Goal: Task Accomplishment & Management: Complete application form

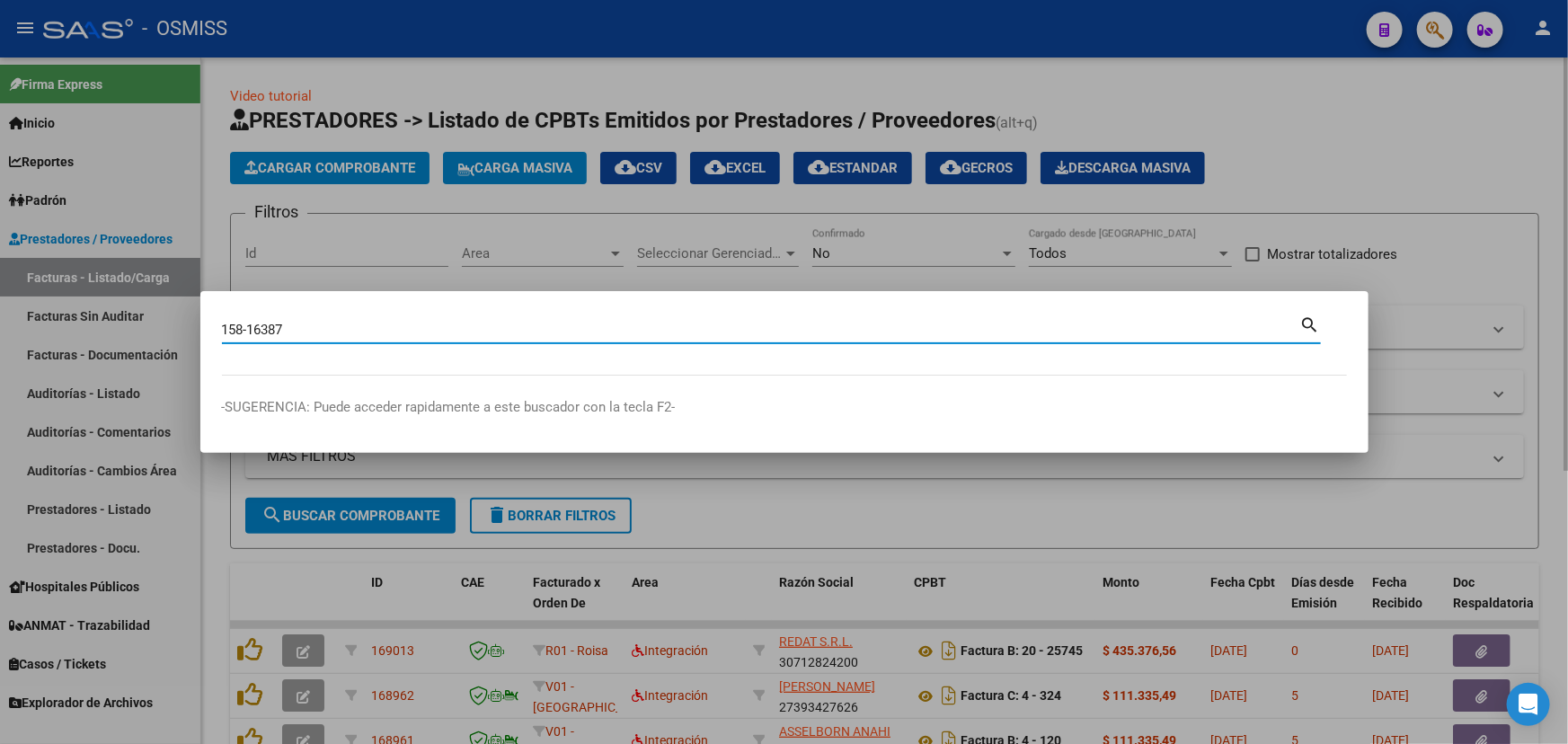
type input "158-16387"
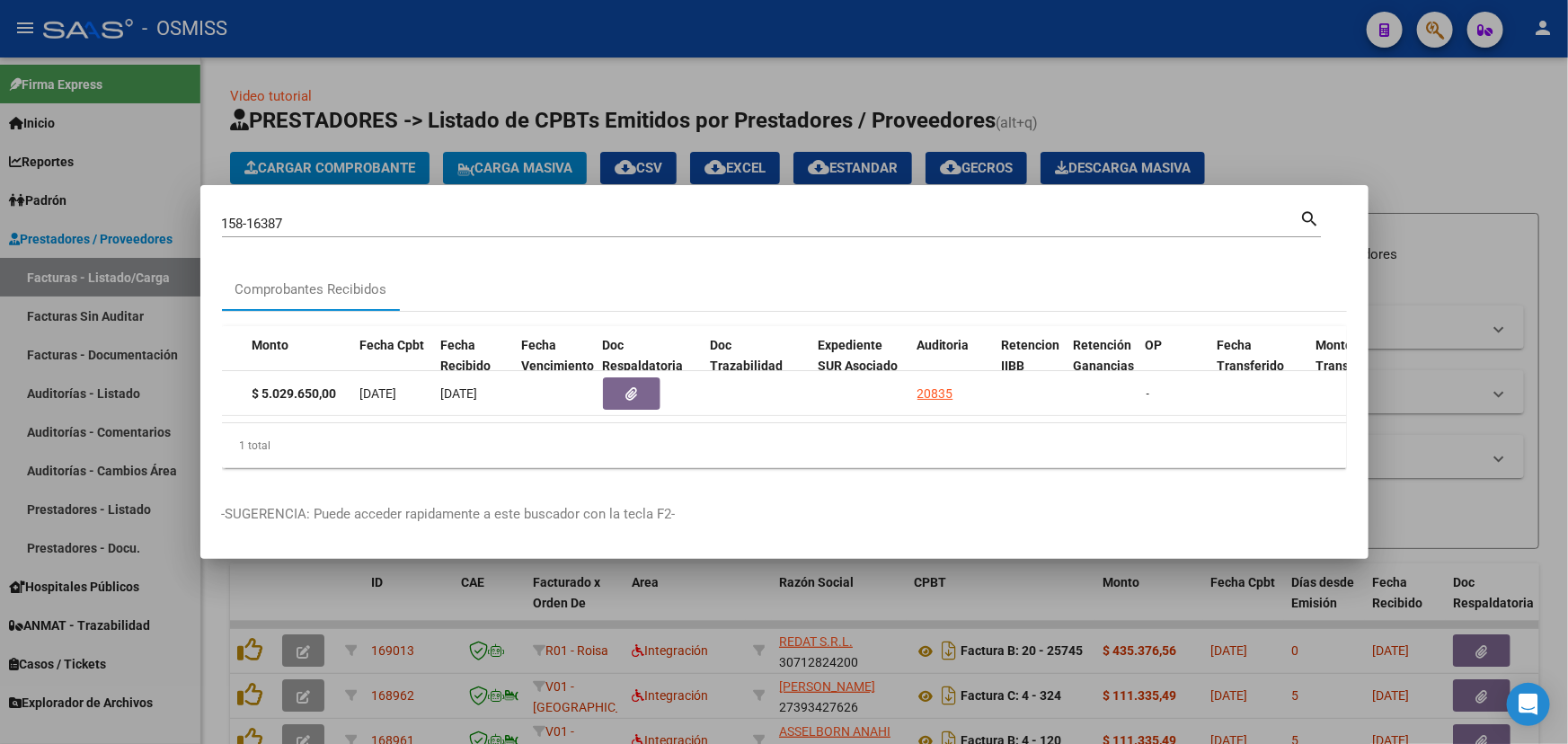
scroll to position [0, 724]
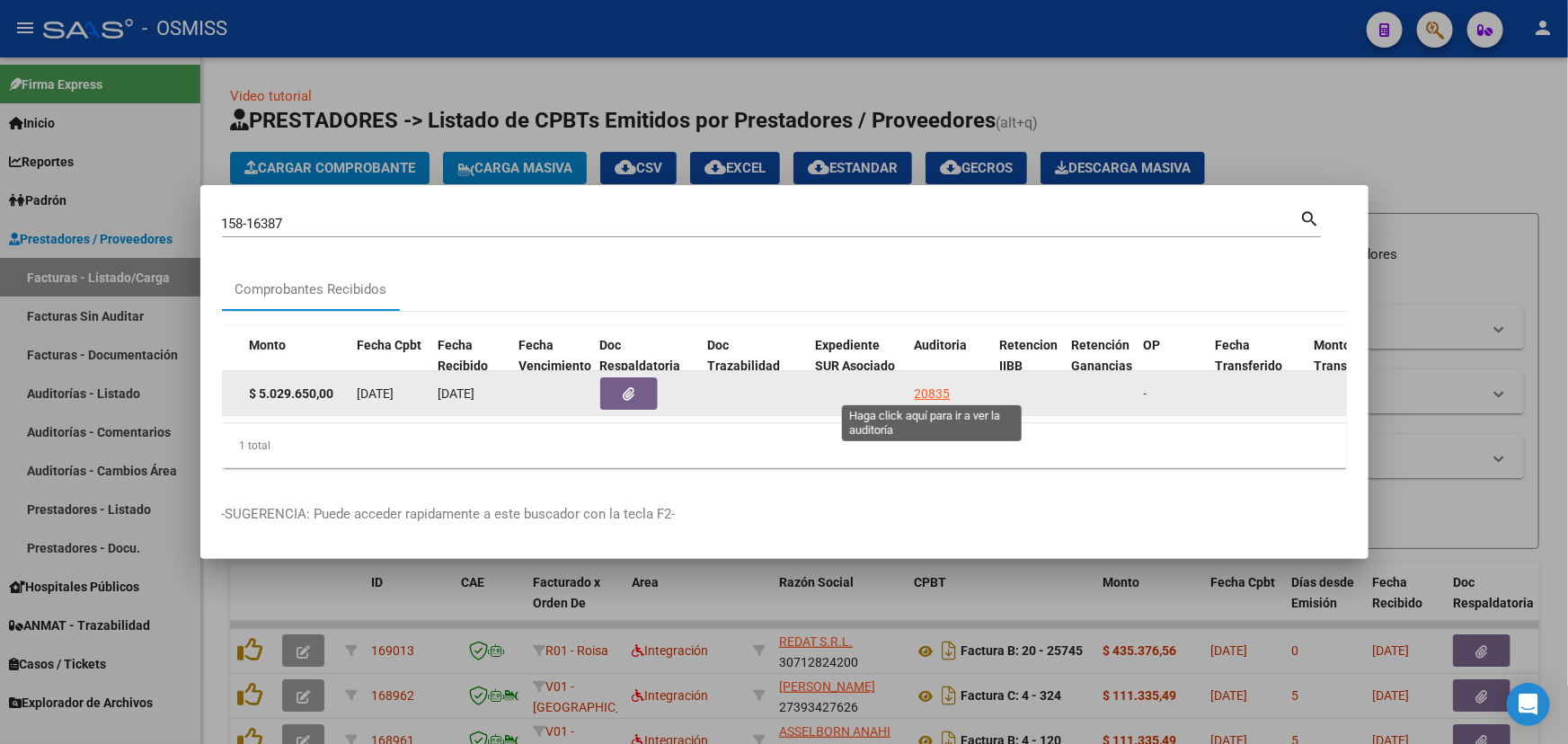
click at [914, 385] on div "20835" at bounding box center [933, 394] width 36 height 21
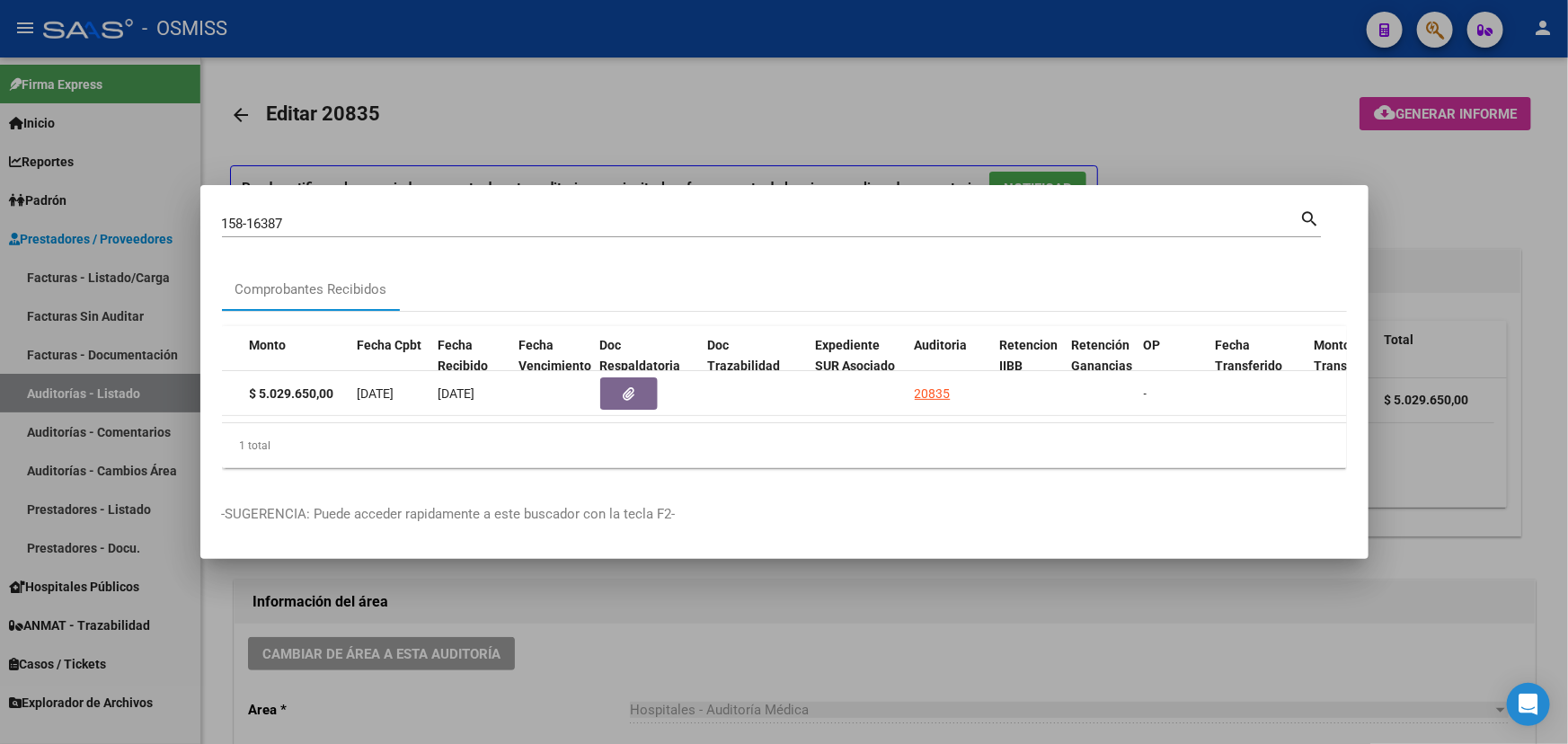
click at [737, 662] on div at bounding box center [784, 372] width 1568 height 744
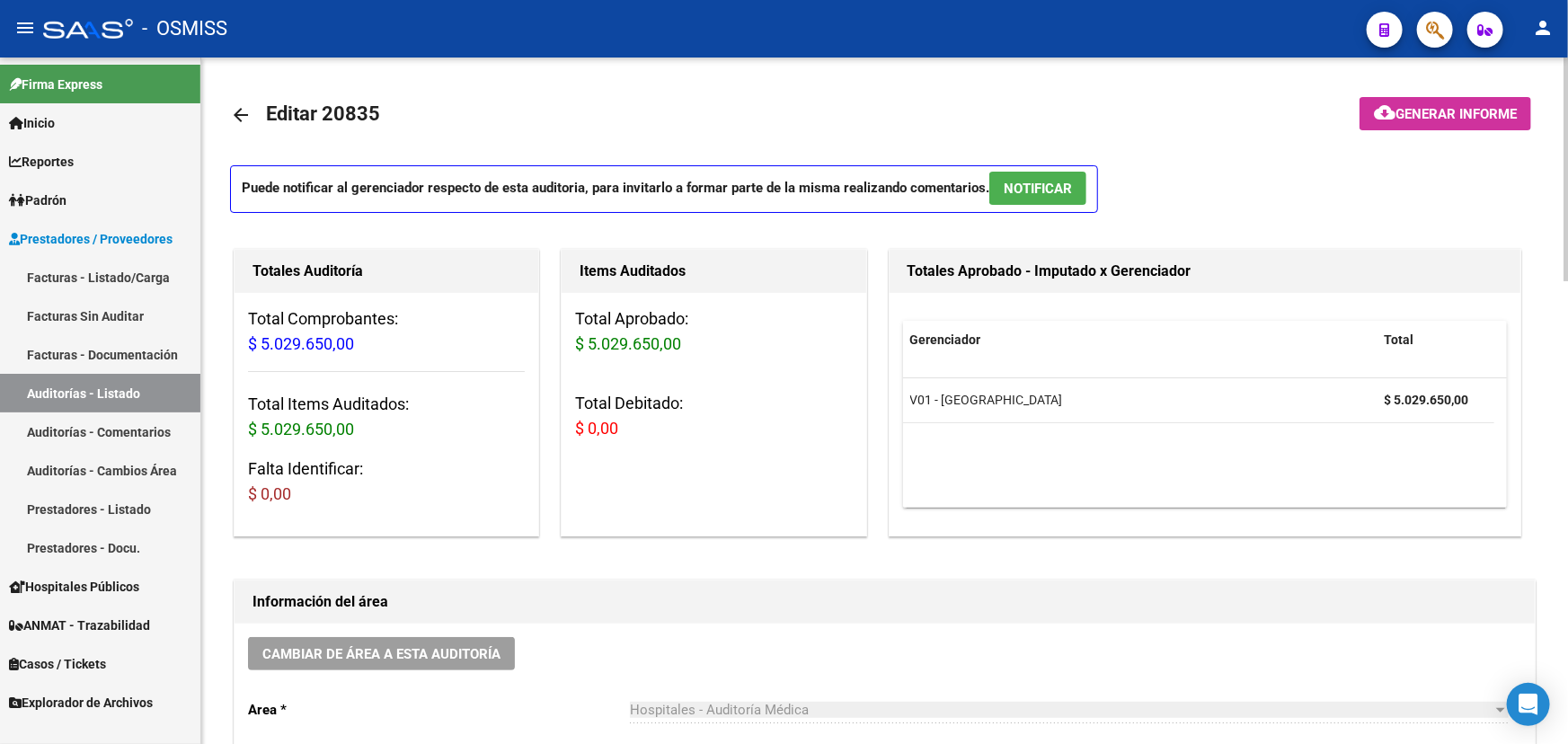
click at [248, 111] on link "arrow_back" at bounding box center [248, 115] width 36 height 42
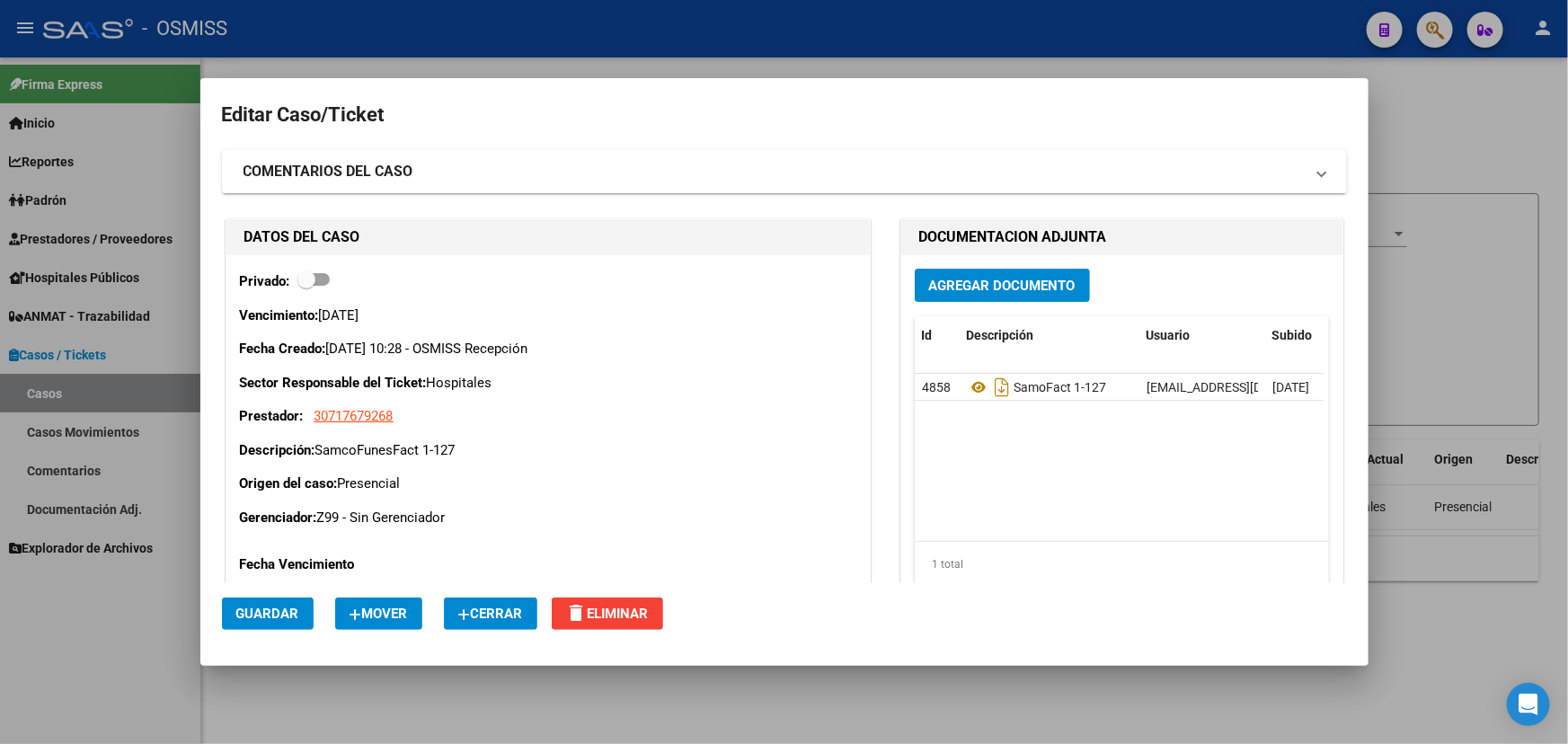
click at [1409, 127] on div at bounding box center [784, 372] width 1568 height 744
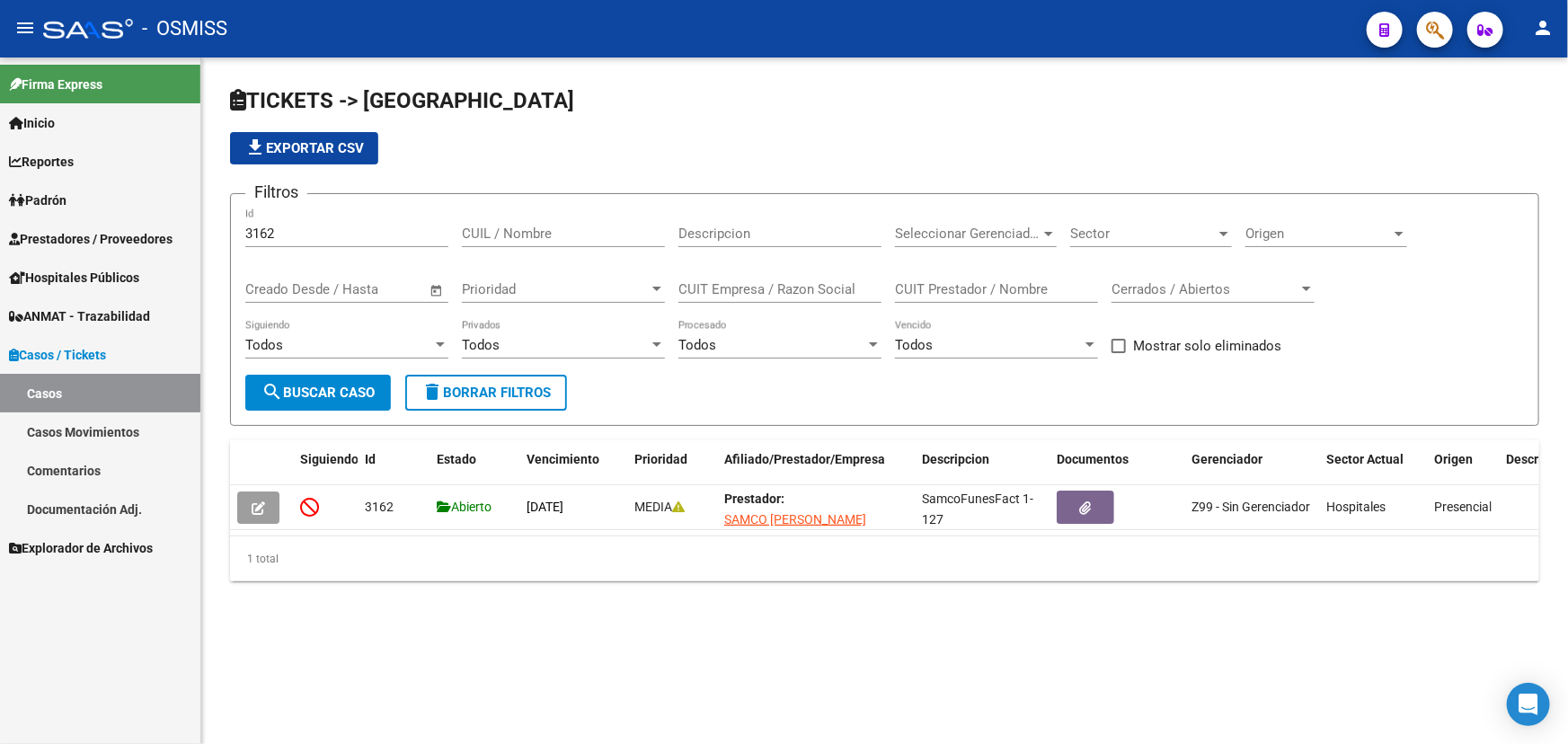
click at [65, 387] on link "Casos" at bounding box center [100, 393] width 200 height 39
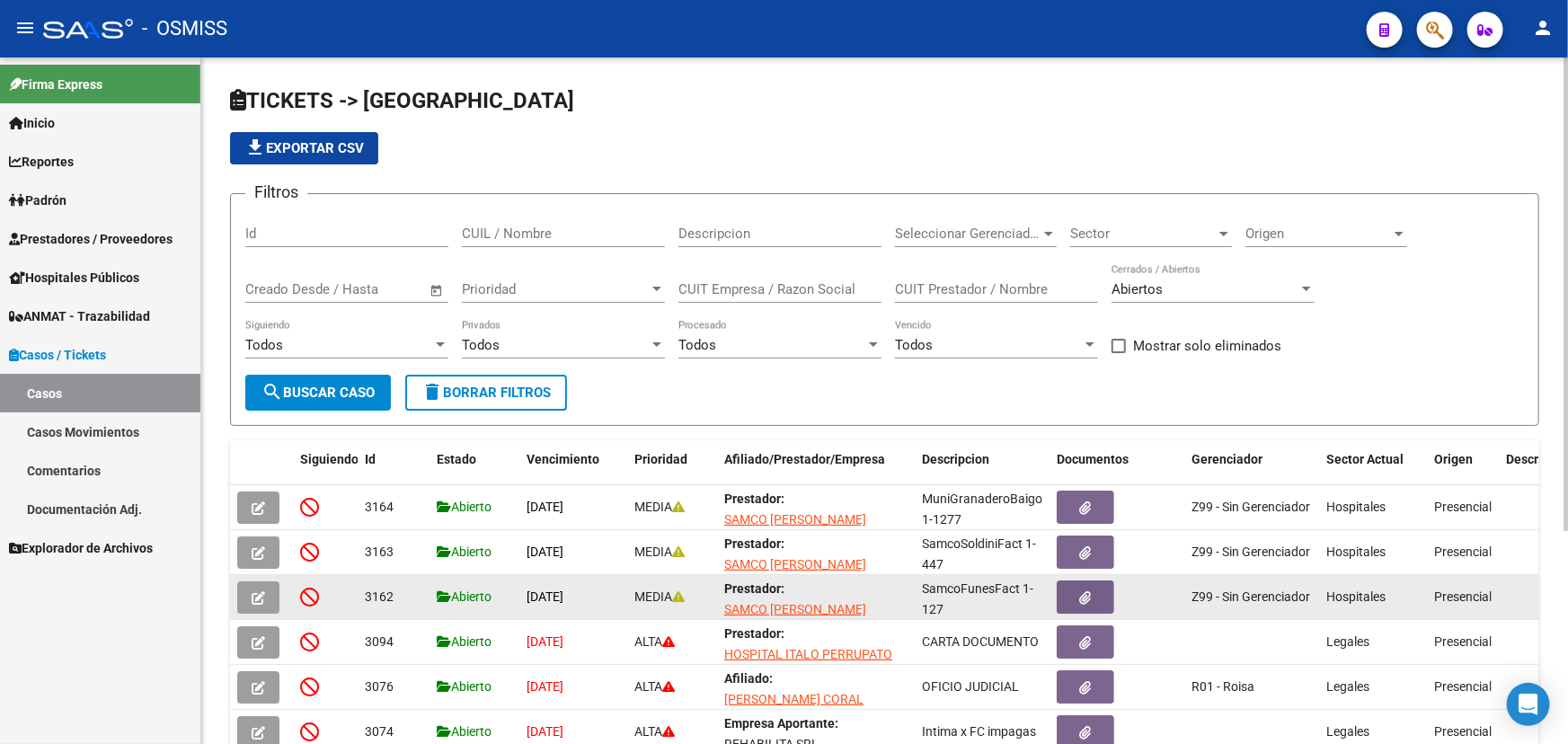
click at [263, 593] on icon "button" at bounding box center [258, 598] width 14 height 14
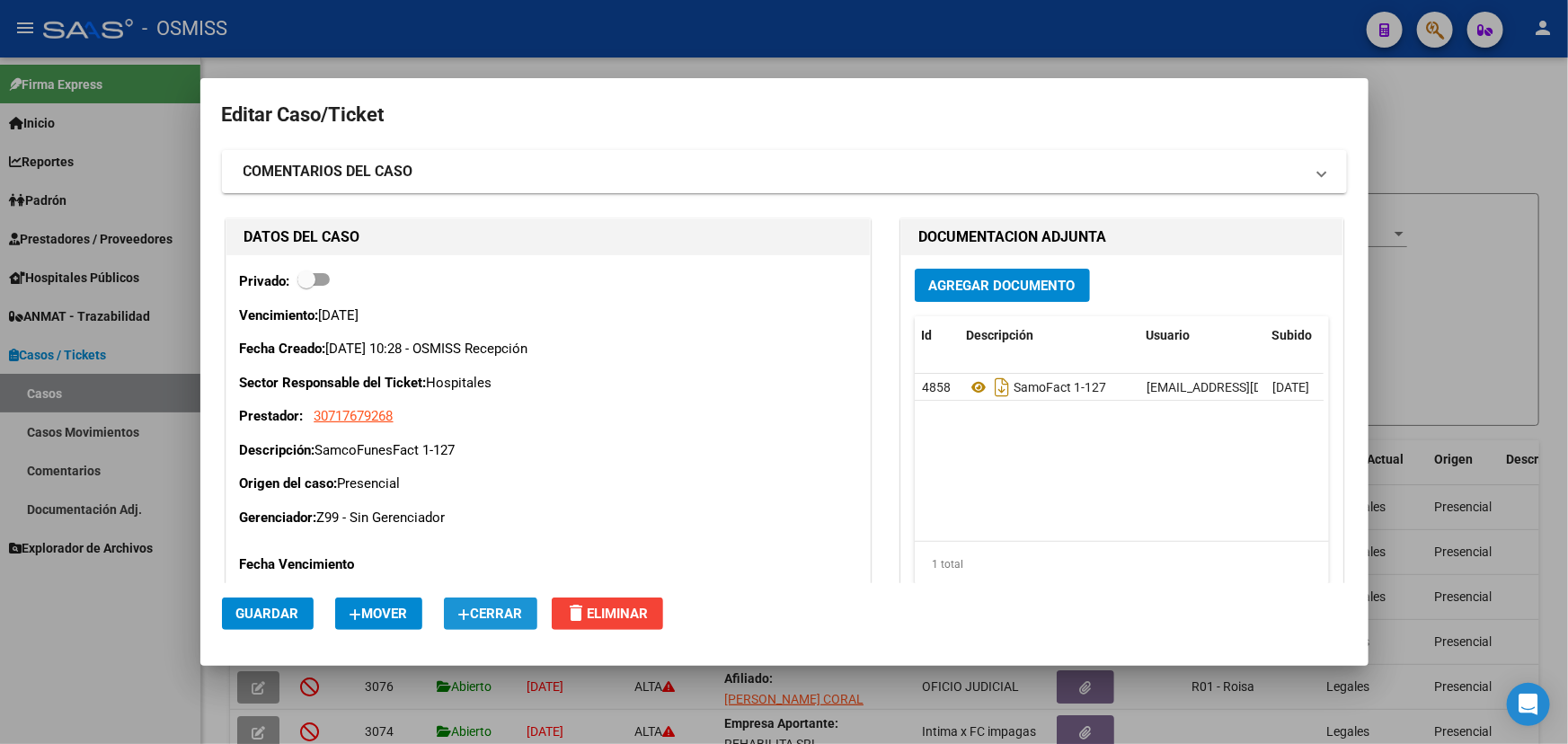
click at [506, 617] on span "Cerrar" at bounding box center [490, 614] width 65 height 16
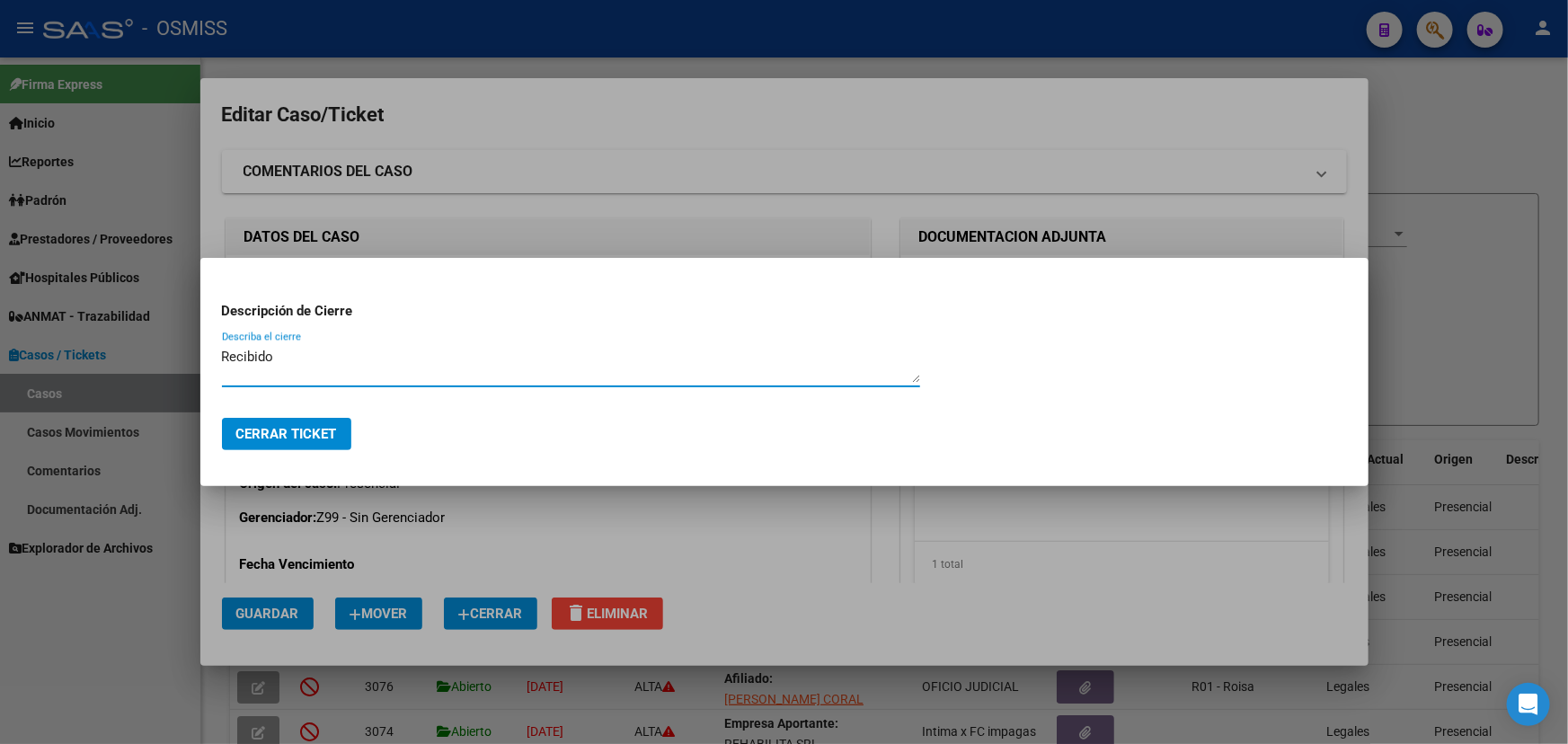
type textarea "Recibido"
click at [251, 437] on span "Cerrar Ticket" at bounding box center [286, 435] width 101 height 16
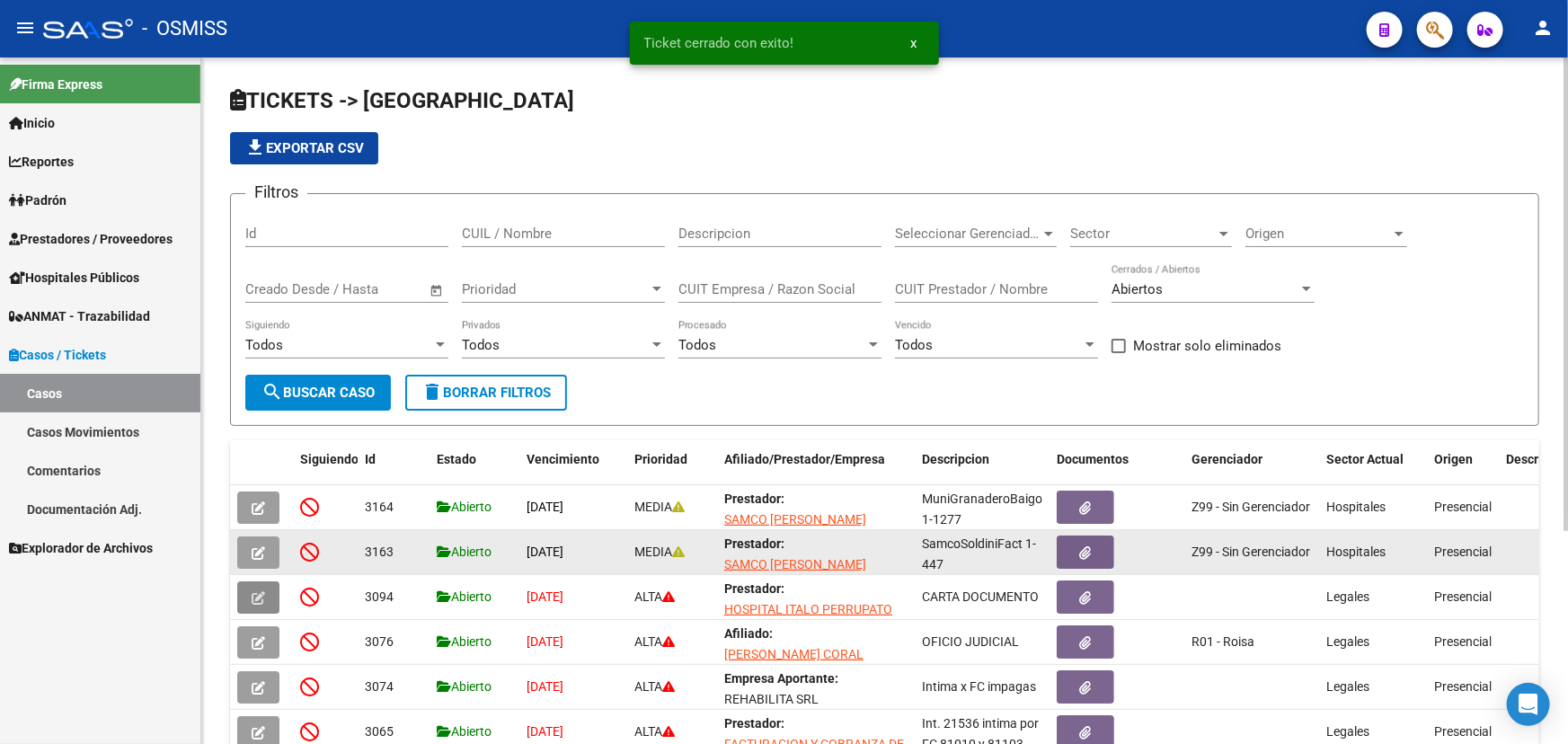
click at [252, 549] on icon "button" at bounding box center [258, 553] width 14 height 14
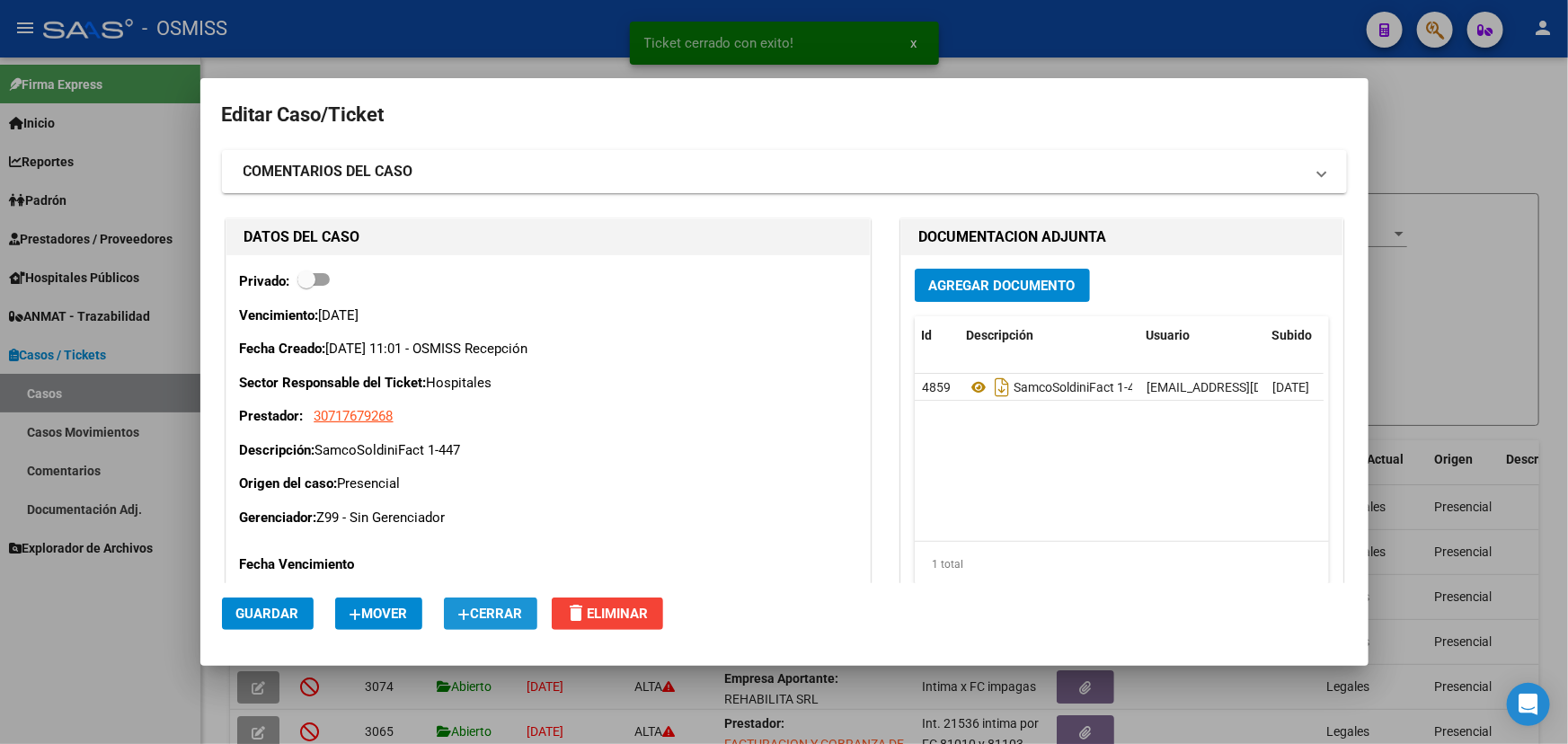
click at [510, 611] on span "Cerrar" at bounding box center [490, 614] width 65 height 16
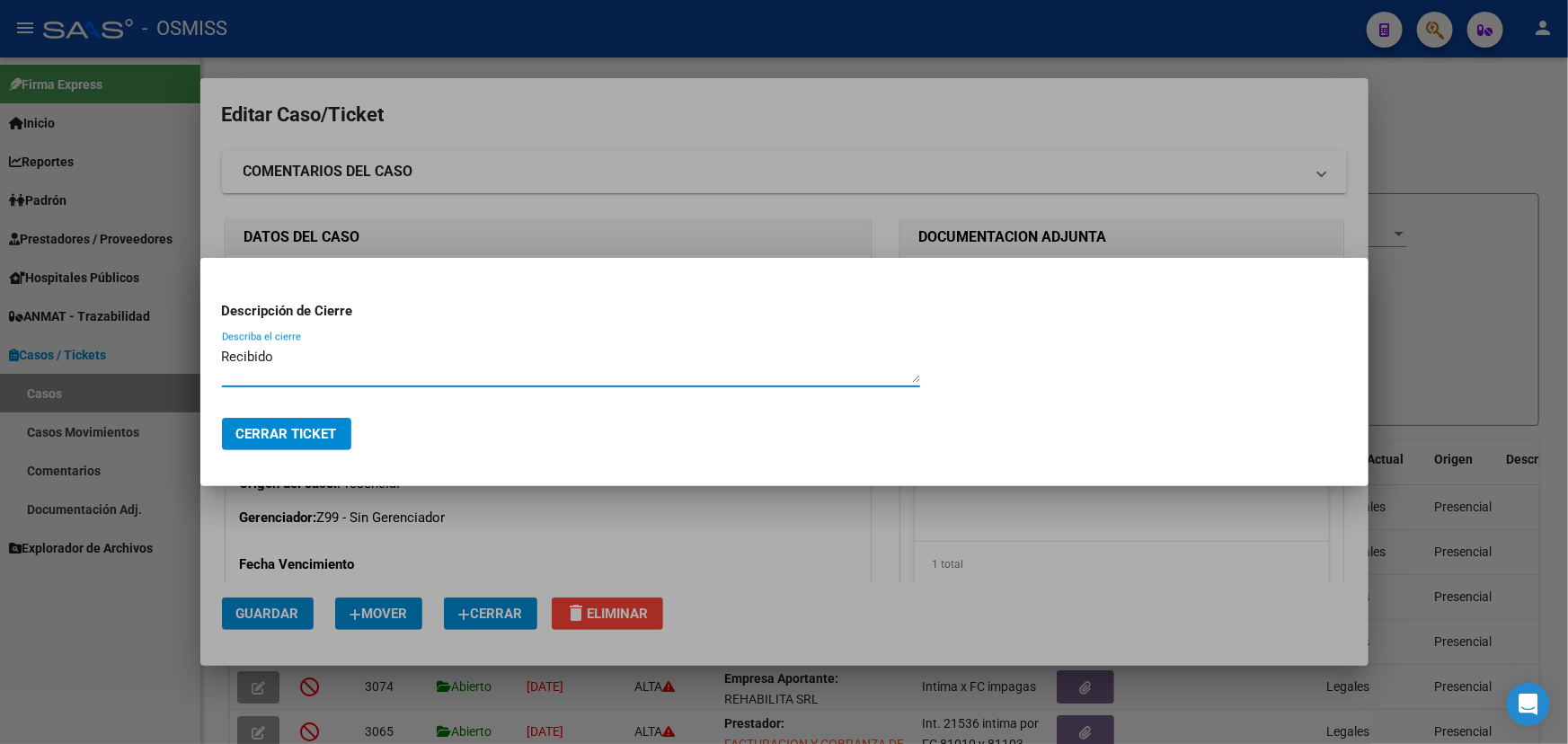
type textarea "Recibido"
click at [329, 434] on span "Cerrar Ticket" at bounding box center [286, 435] width 101 height 16
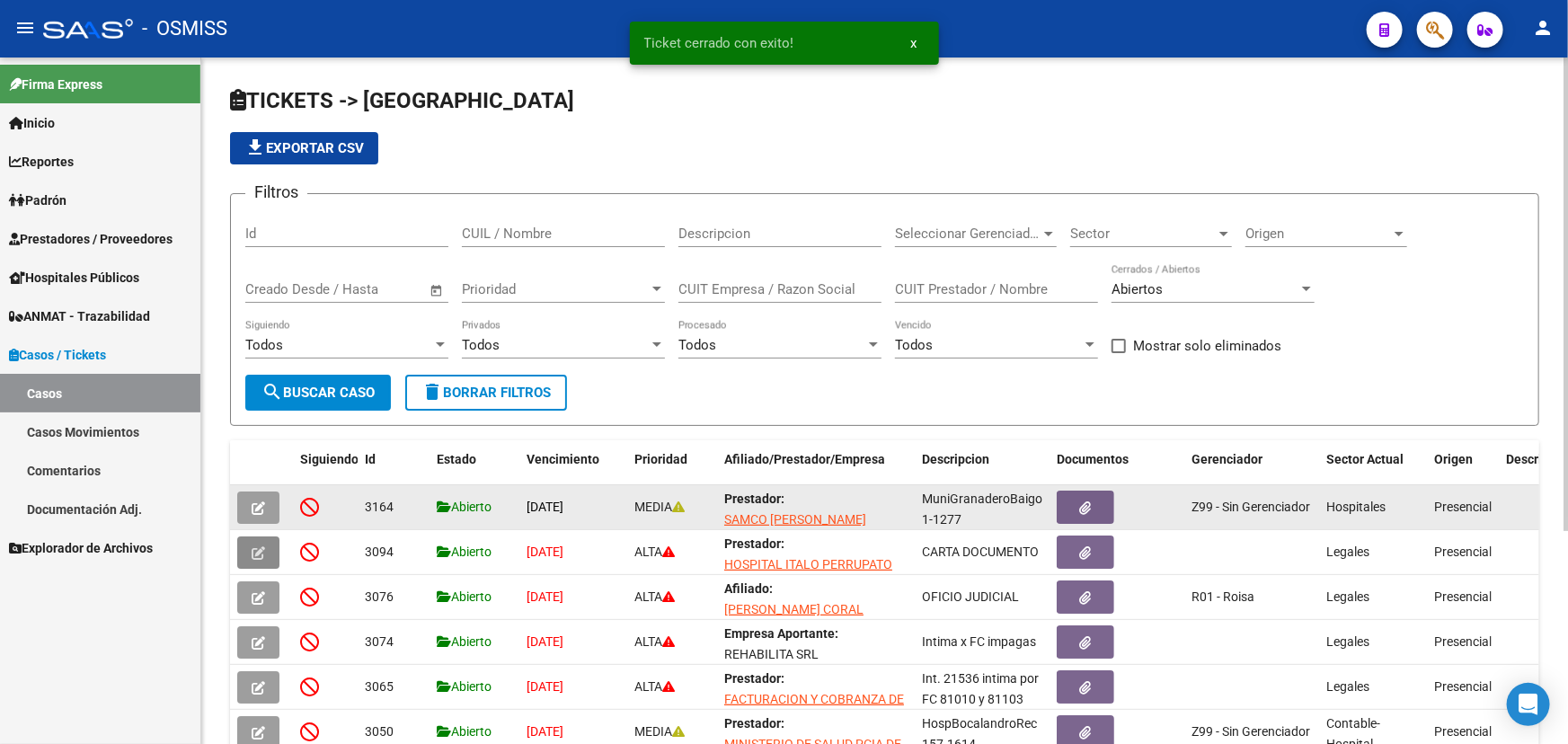
click at [260, 509] on icon "button" at bounding box center [258, 508] width 14 height 14
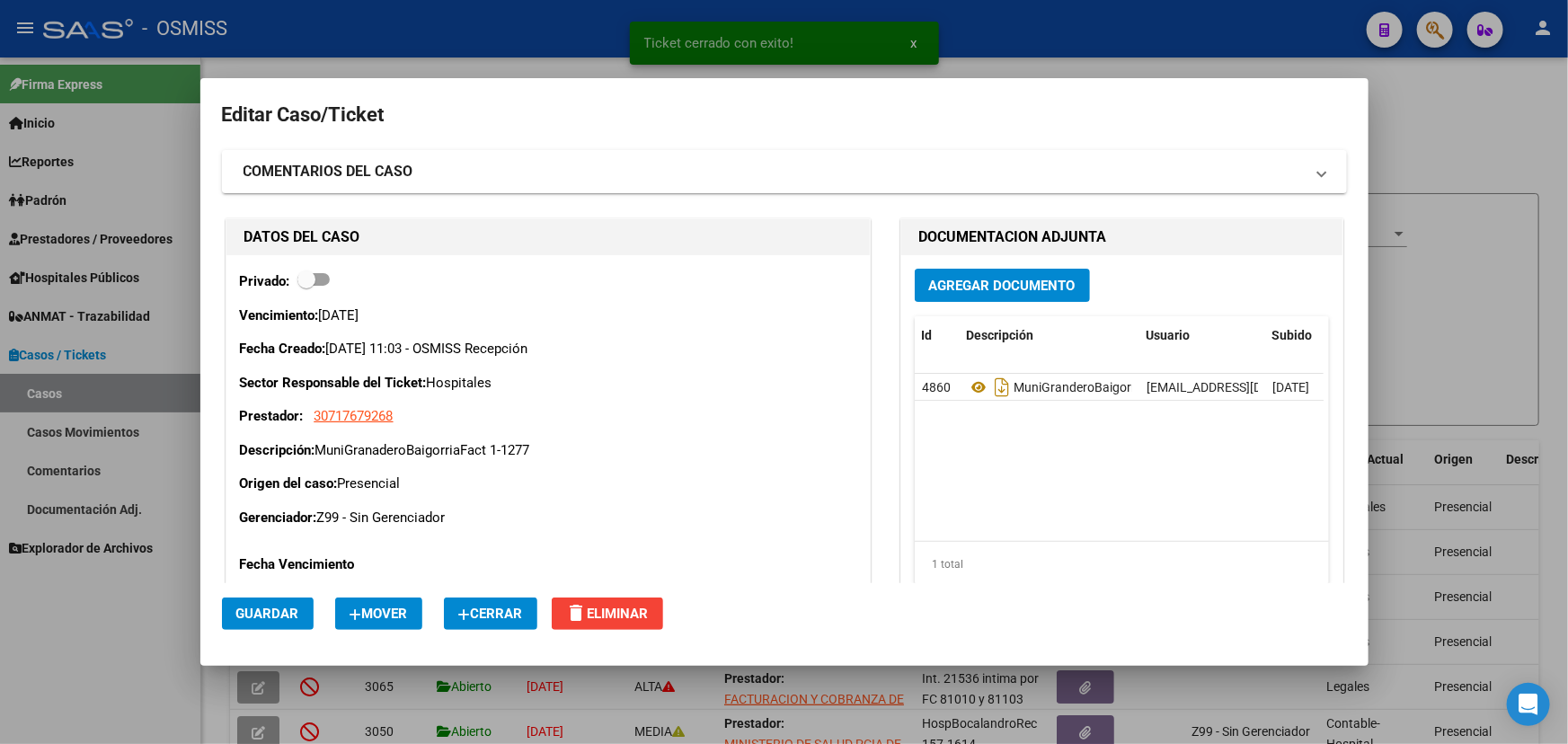
click at [471, 618] on icon "button" at bounding box center [464, 615] width 13 height 14
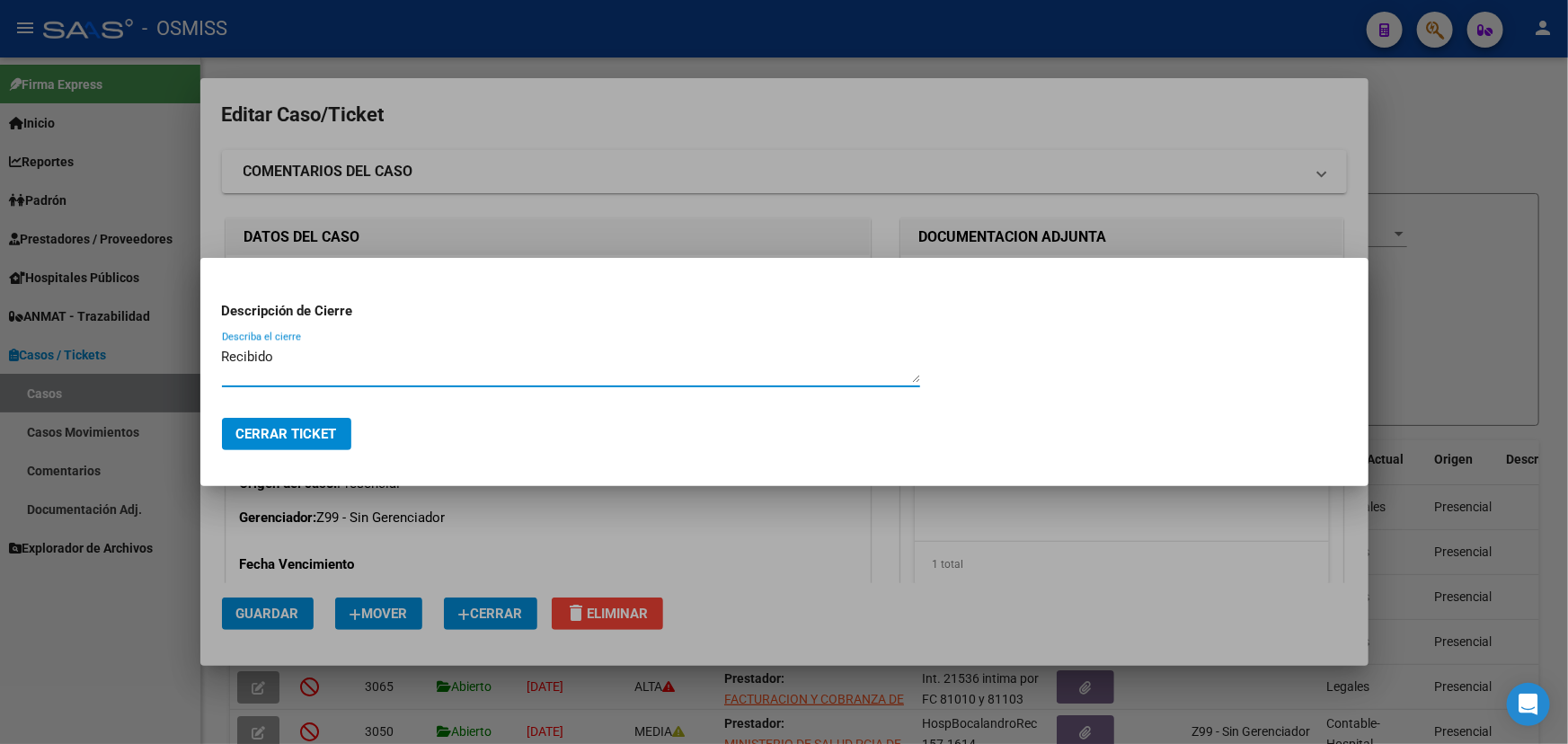
type textarea "Recibido"
click at [300, 432] on span "Cerrar Ticket" at bounding box center [286, 435] width 101 height 16
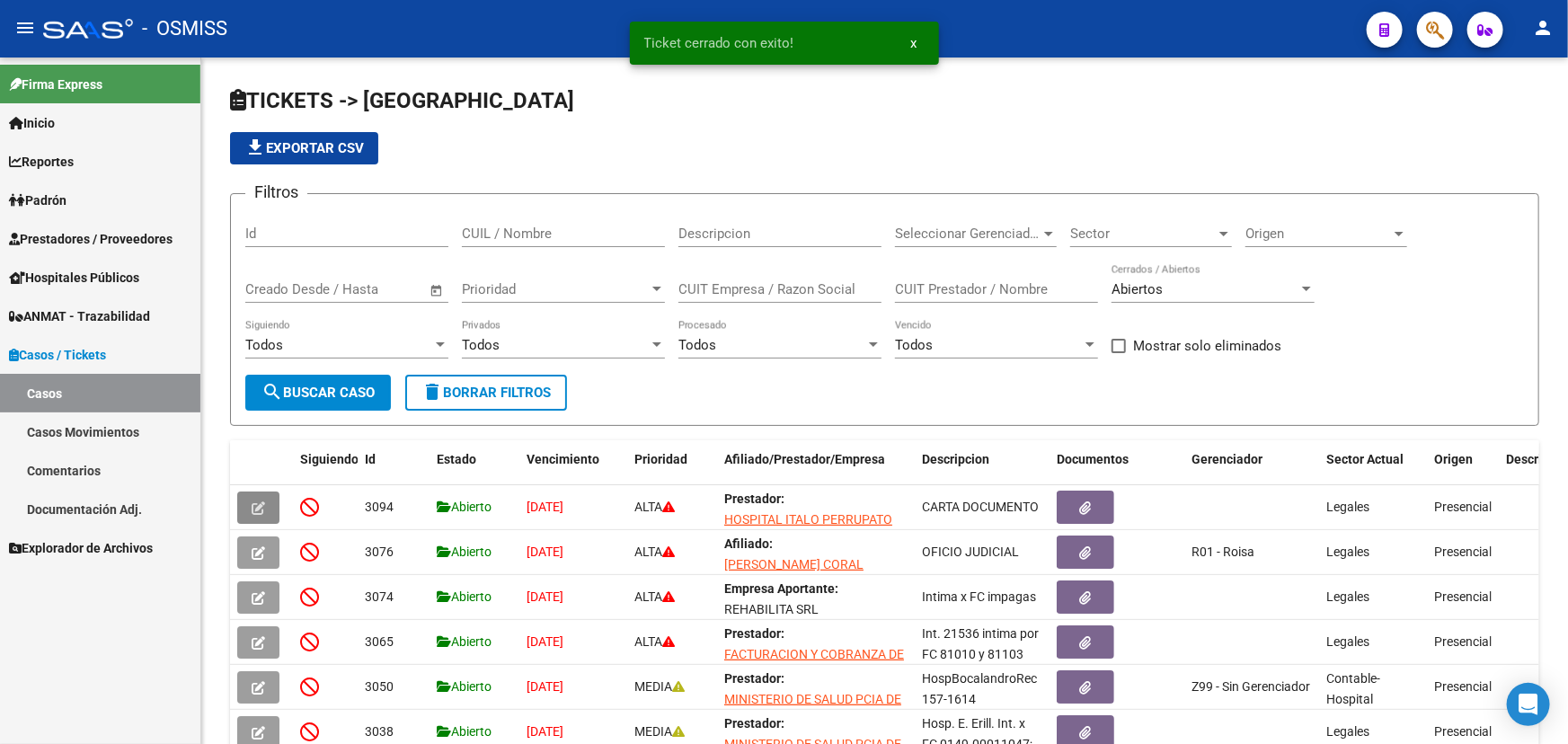
click at [65, 273] on span "Hospitales Públicos" at bounding box center [74, 278] width 130 height 20
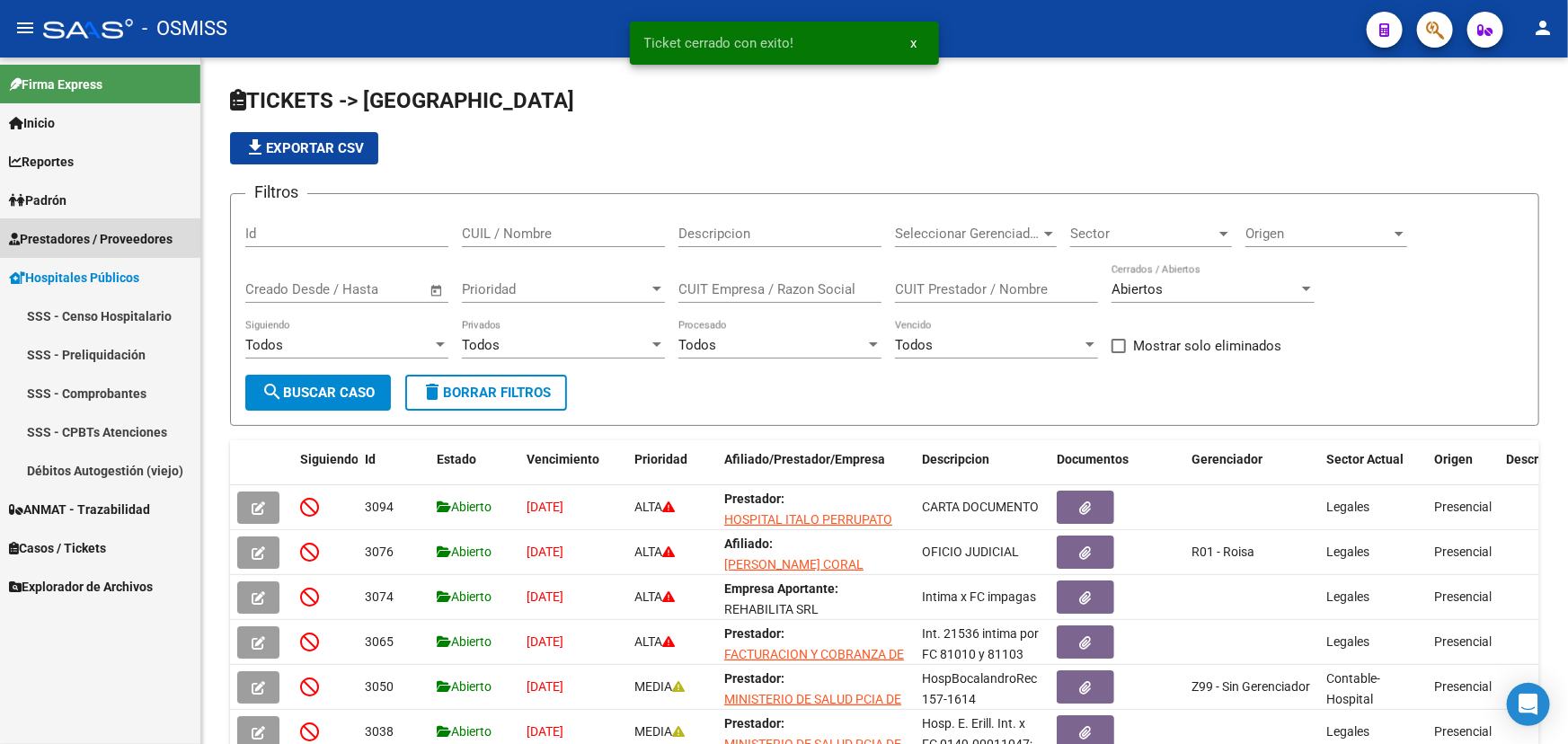
click at [53, 235] on span "Prestadores / Proveedores" at bounding box center [91, 239] width 164 height 20
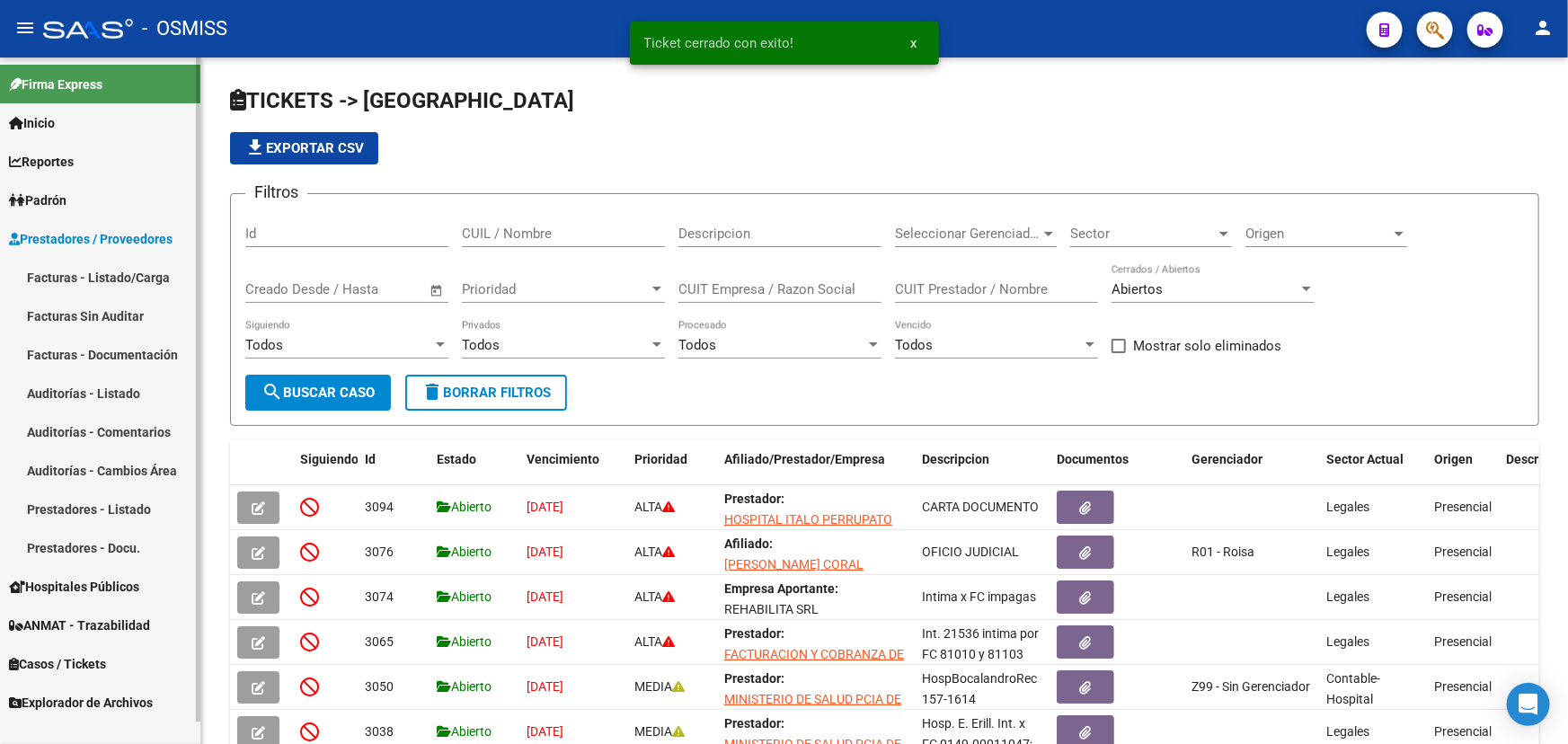
click at [74, 266] on link "Facturas - Listado/Carga" at bounding box center [100, 277] width 200 height 39
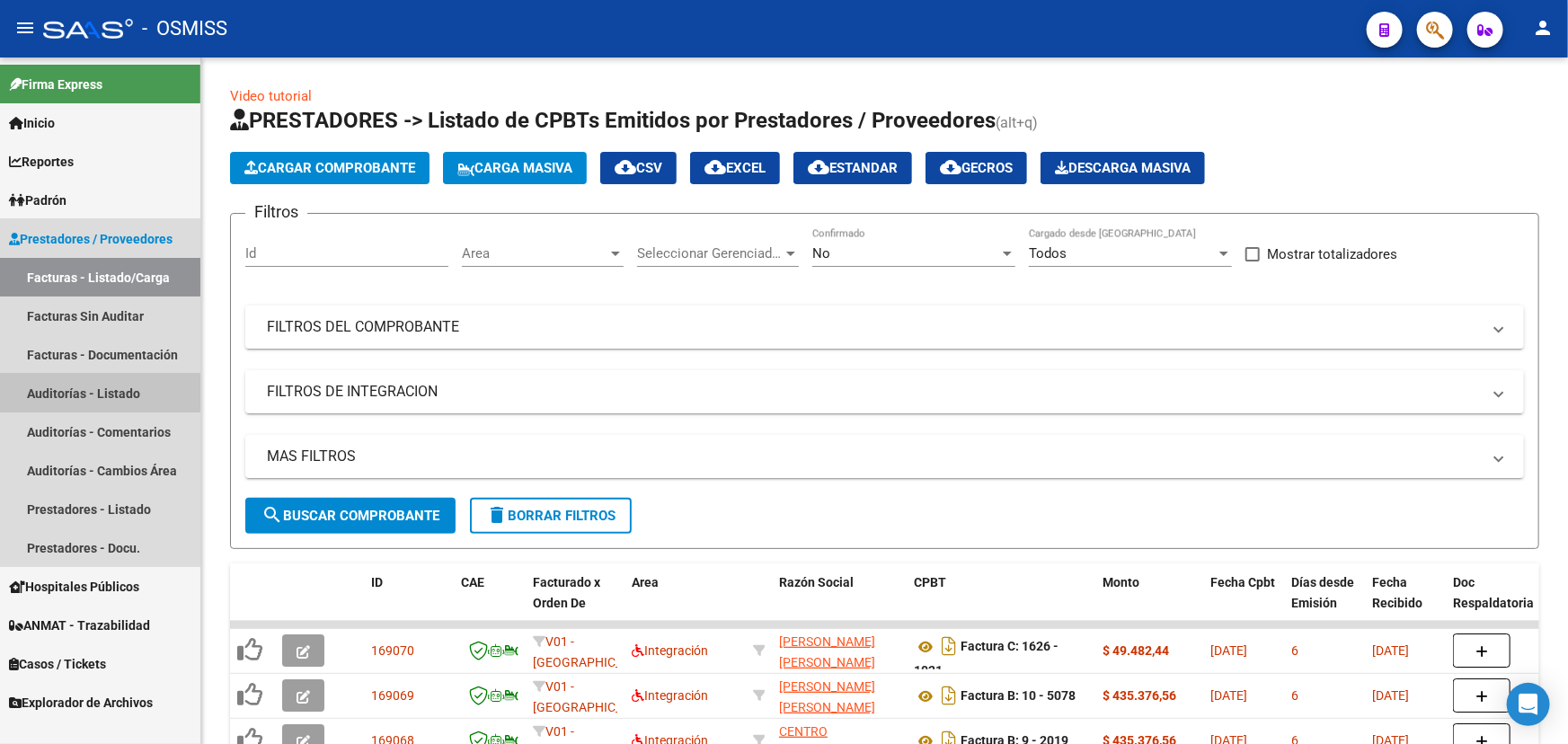
click at [72, 392] on link "Auditorías - Listado" at bounding box center [100, 393] width 200 height 39
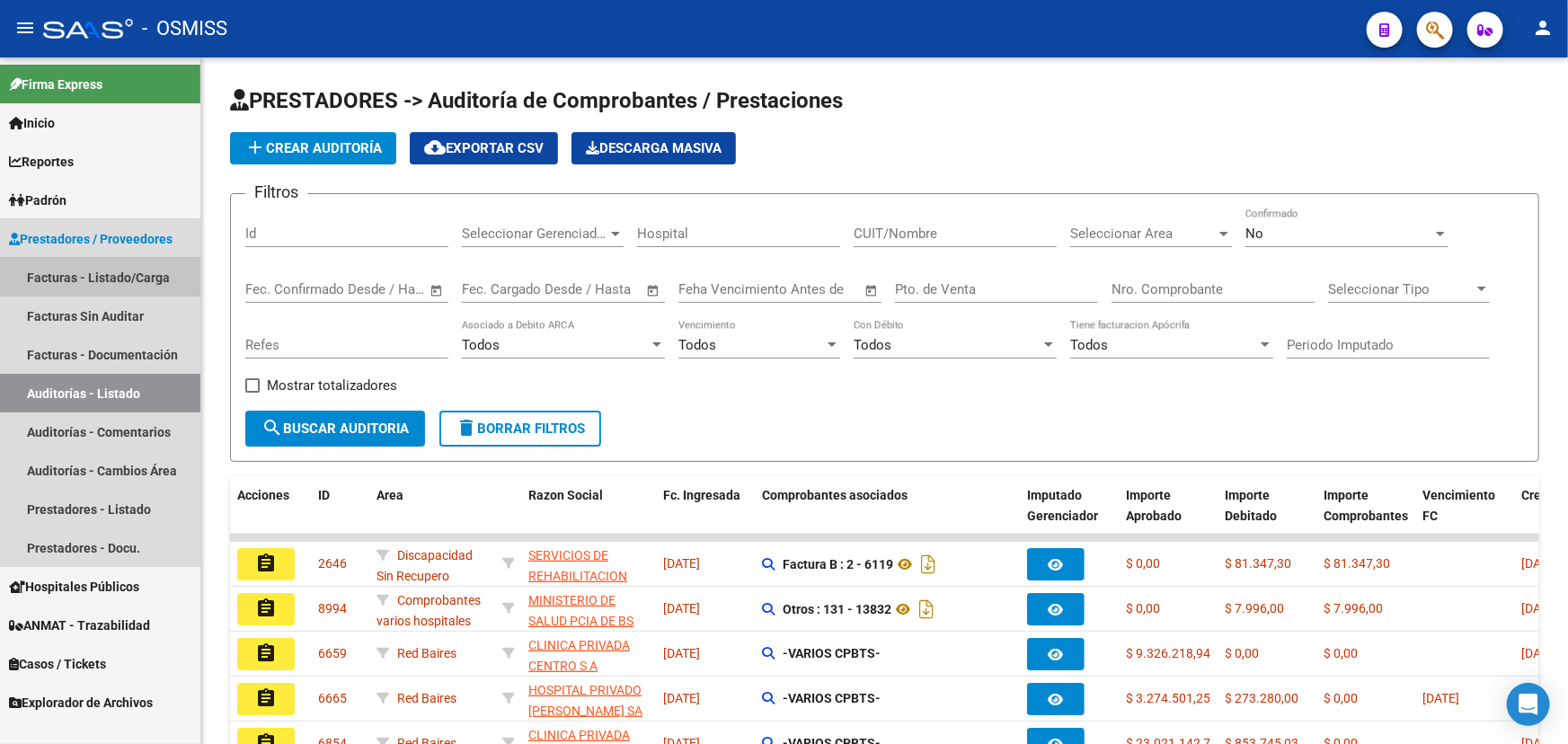
click at [96, 284] on link "Facturas - Listado/Carga" at bounding box center [100, 277] width 200 height 39
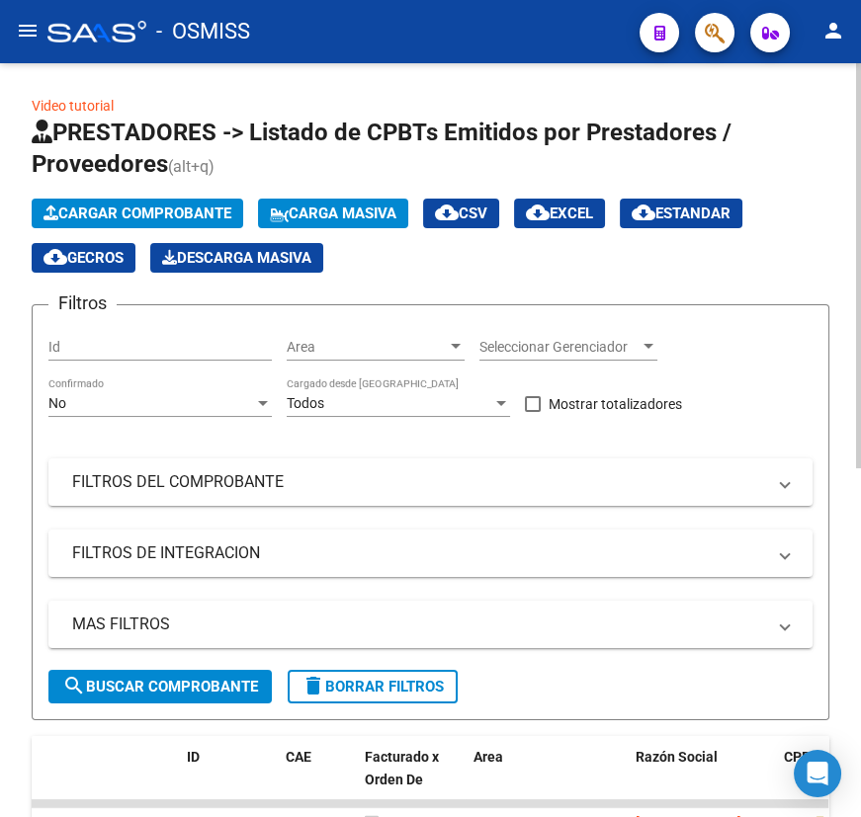
click at [119, 210] on span "Cargar Comprobante" at bounding box center [137, 214] width 188 height 18
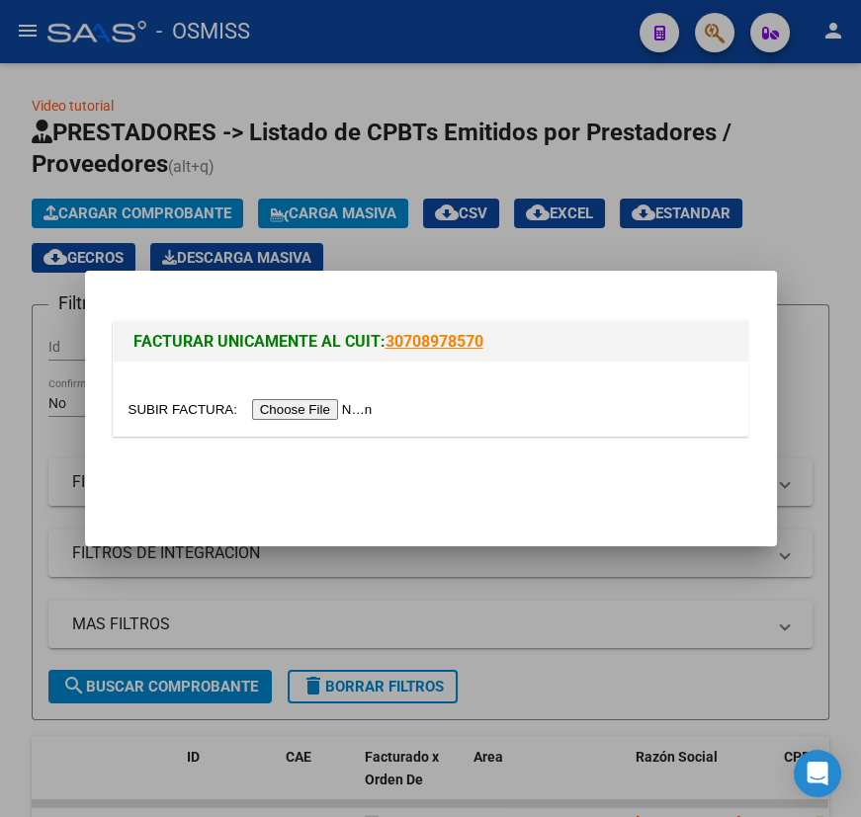
click at [176, 399] on input "file" at bounding box center [253, 409] width 250 height 21
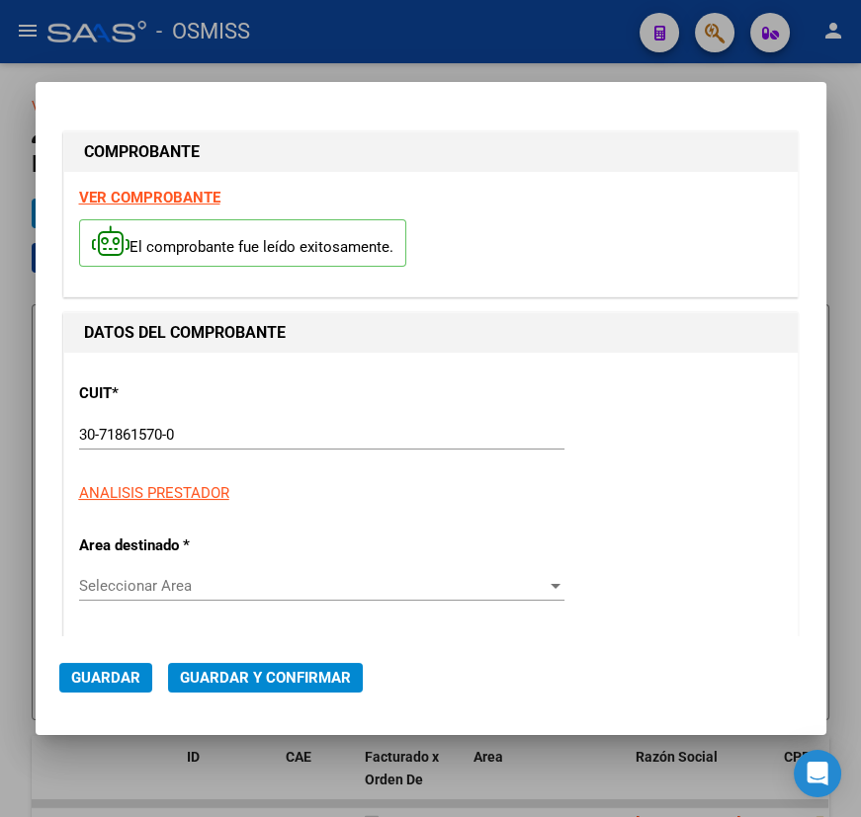
type input "2025-11-05"
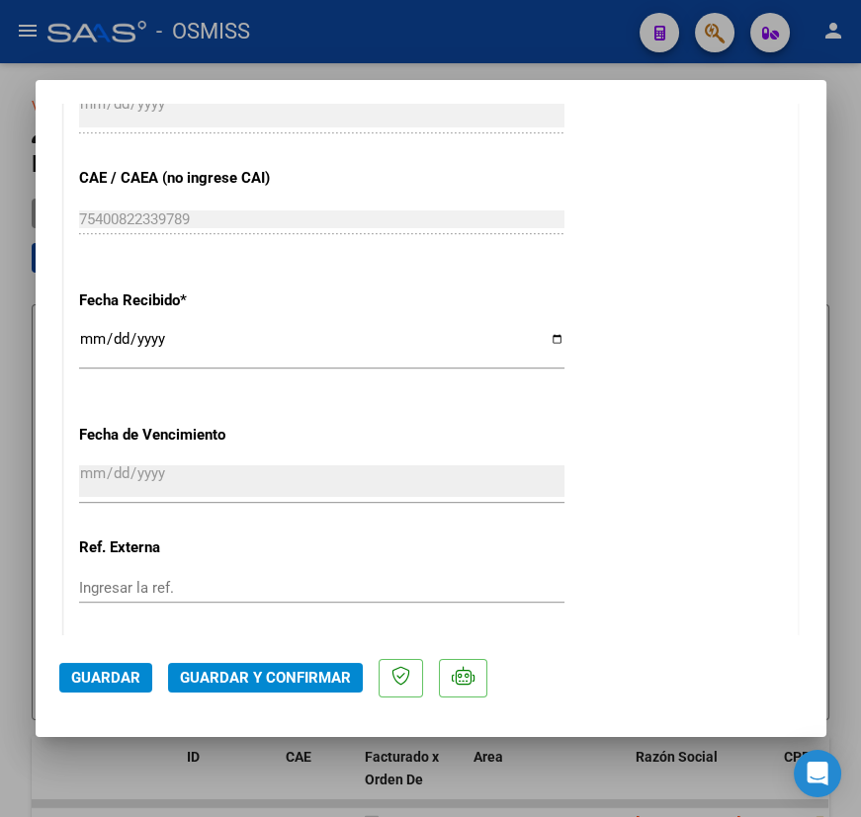
scroll to position [1077, 0]
click at [257, 682] on span "Guardar y Confirmar" at bounding box center [265, 678] width 171 height 18
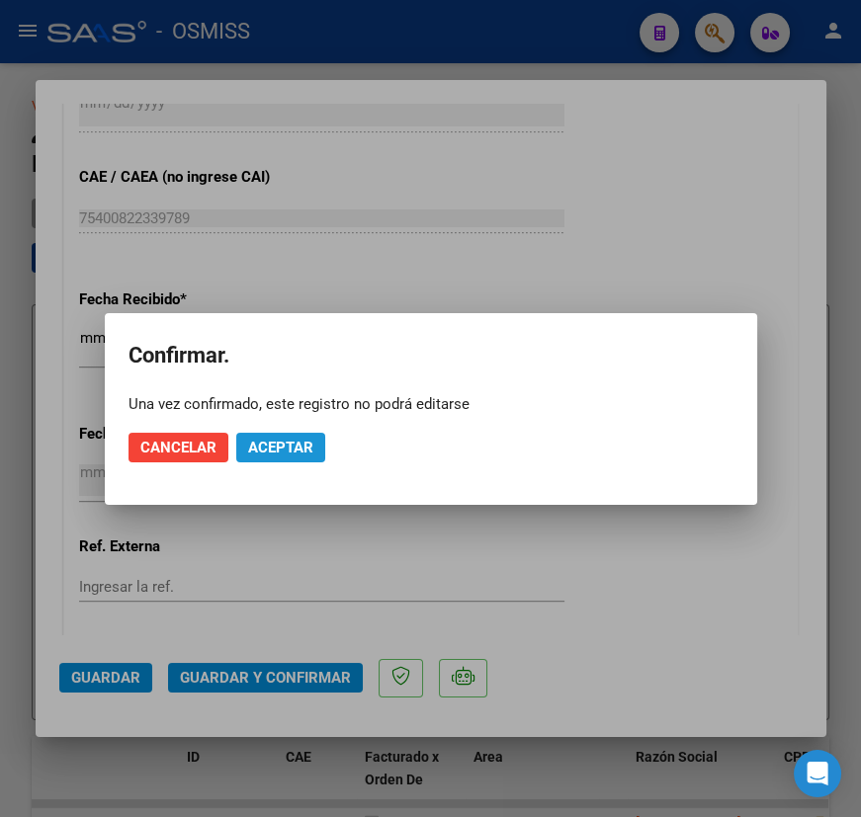
click at [289, 453] on span "Aceptar" at bounding box center [280, 448] width 65 height 18
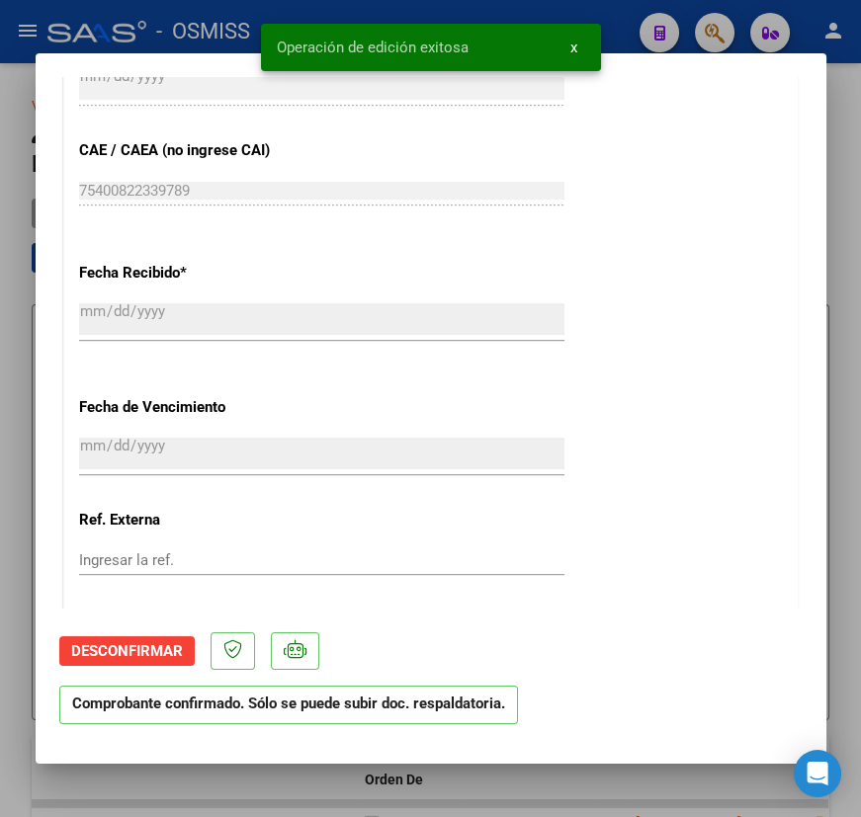
click at [663, 786] on div at bounding box center [430, 408] width 861 height 817
type input "$ 0,00"
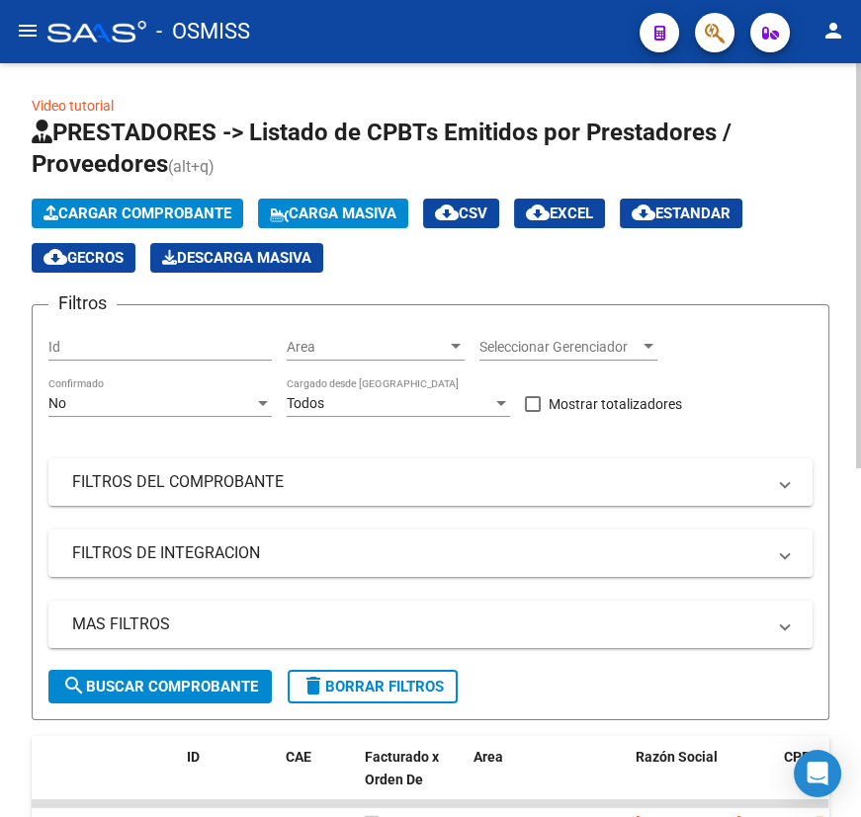
click at [128, 217] on span "Cargar Comprobante" at bounding box center [137, 214] width 188 height 18
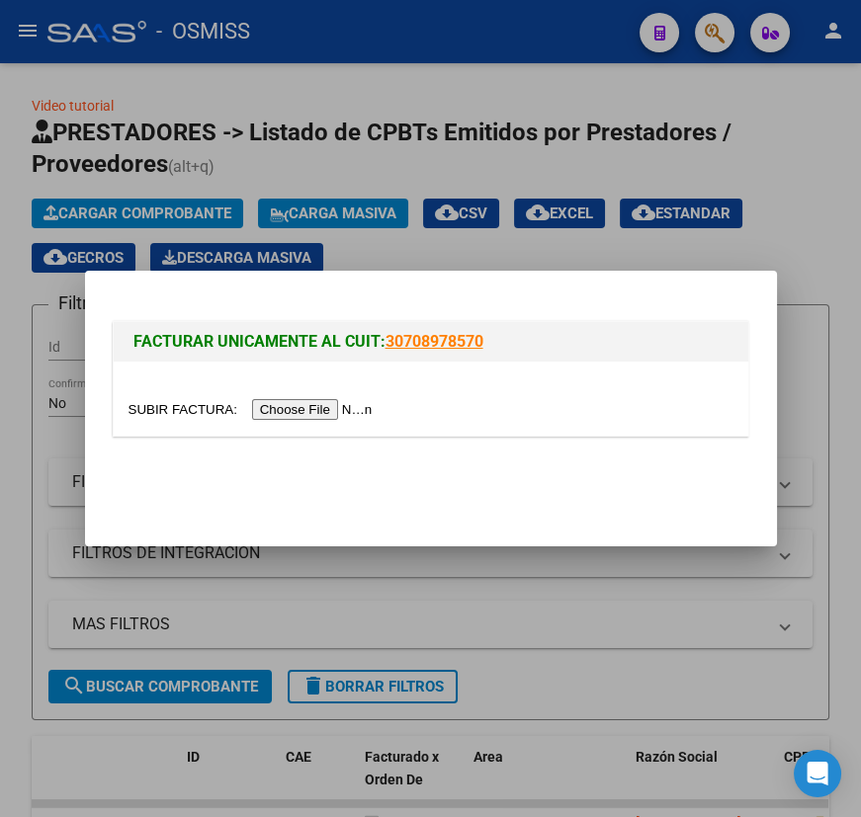
click at [160, 405] on input "file" at bounding box center [253, 409] width 250 height 21
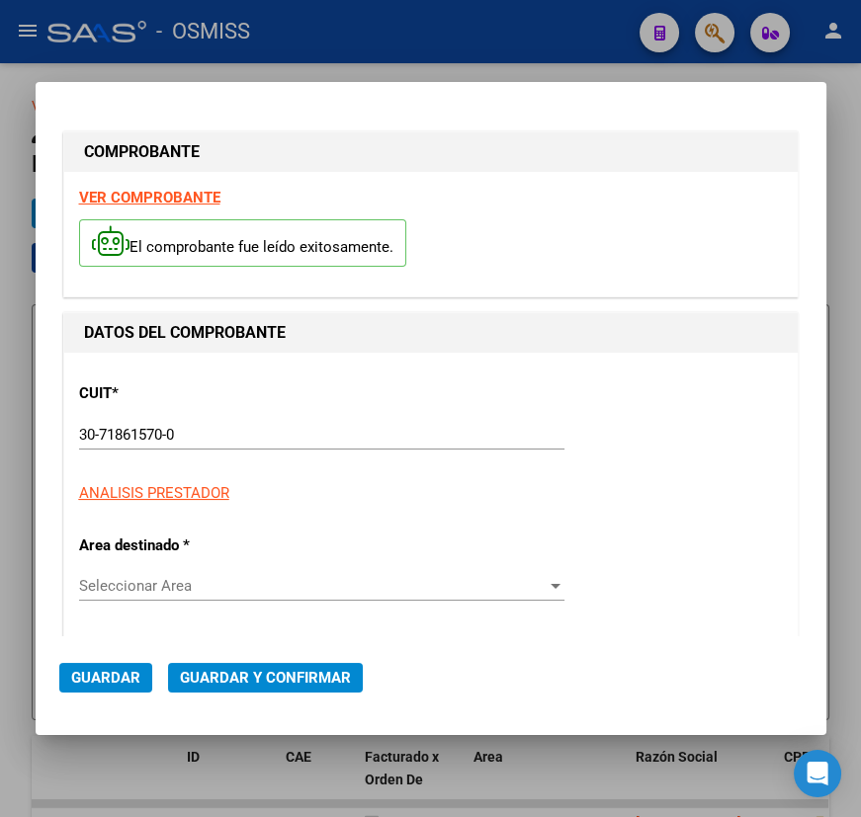
type input "2025-11-05"
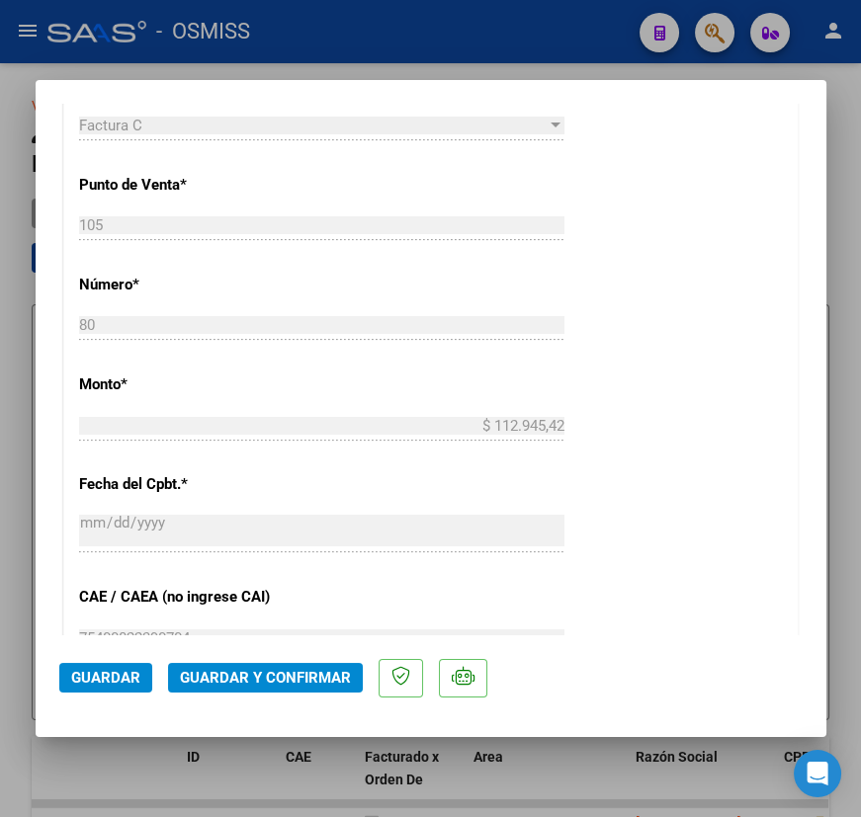
scroll to position [719, 0]
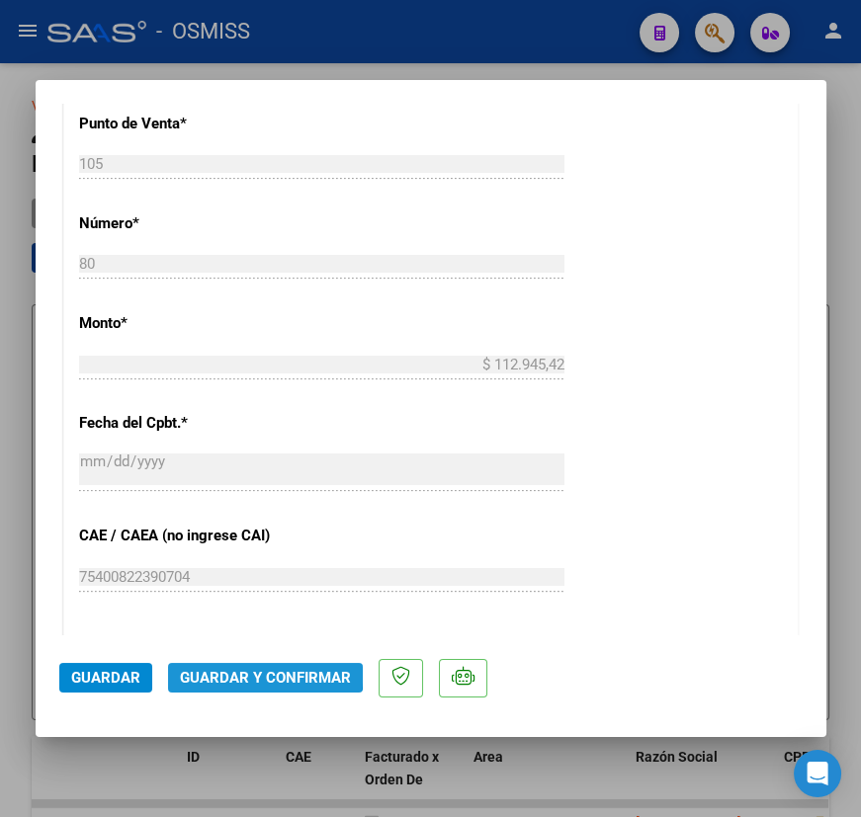
click at [259, 669] on span "Guardar y Confirmar" at bounding box center [265, 678] width 171 height 18
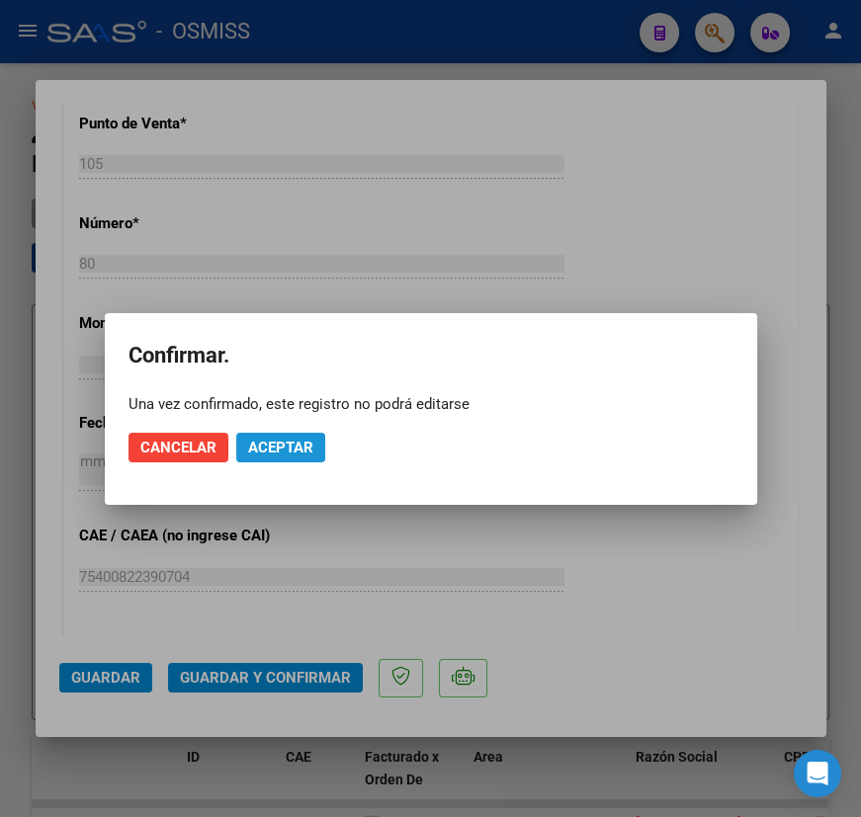
click at [277, 449] on span "Aceptar" at bounding box center [280, 448] width 65 height 18
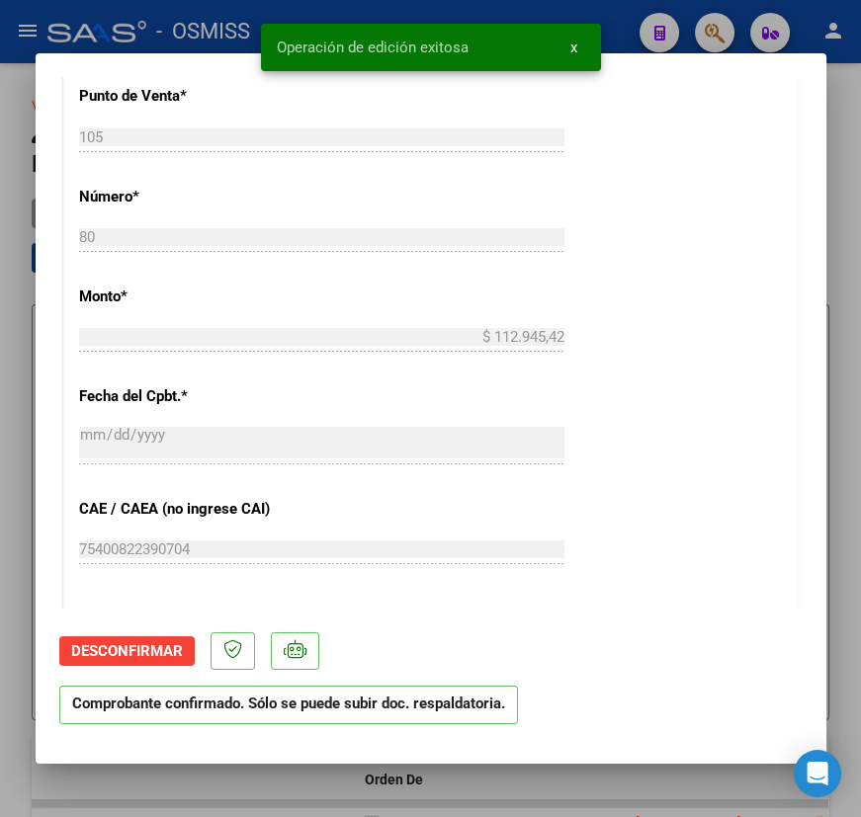
click at [534, 781] on div at bounding box center [430, 408] width 861 height 817
type input "$ 0,00"
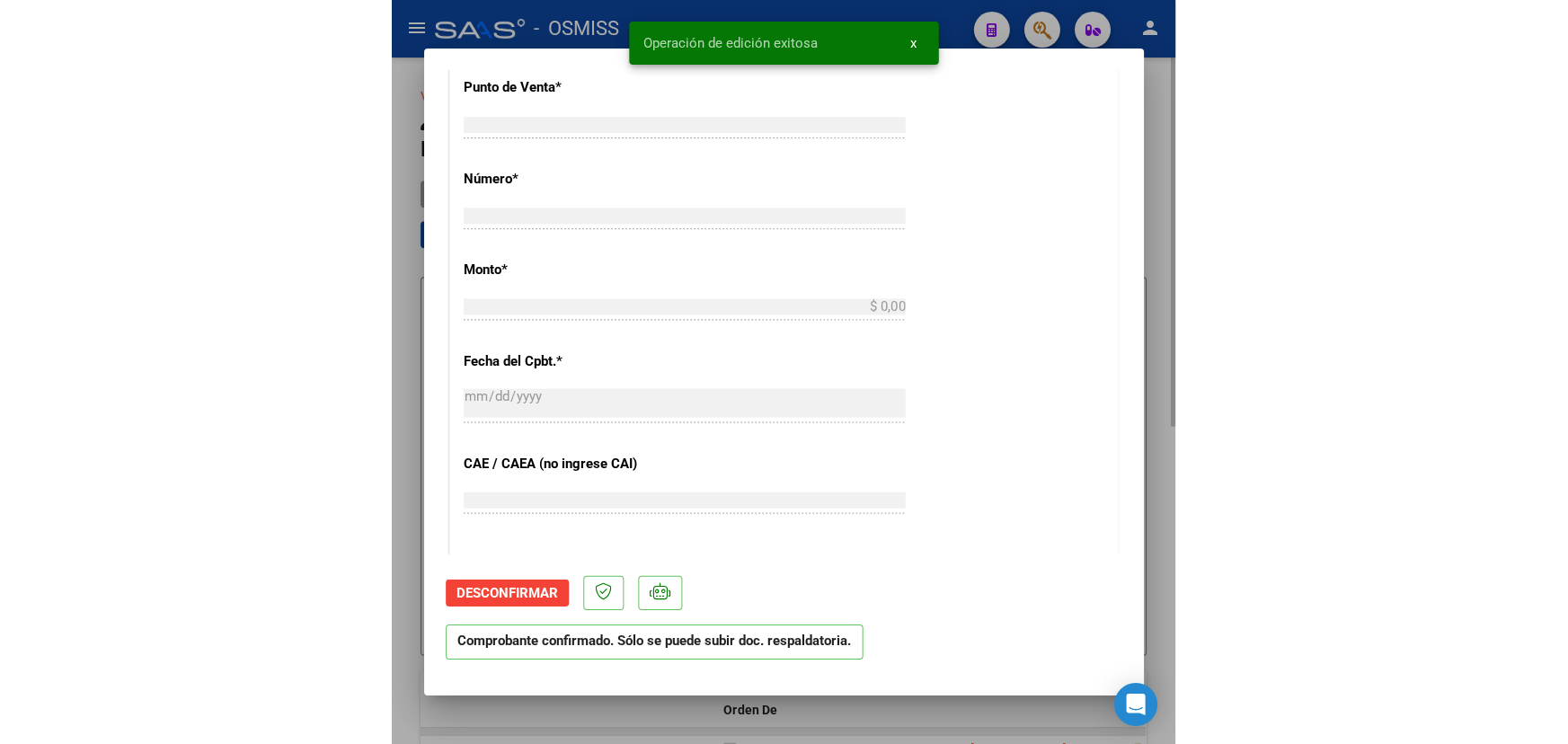
scroll to position [0, 0]
